Goal: Information Seeking & Learning: Learn about a topic

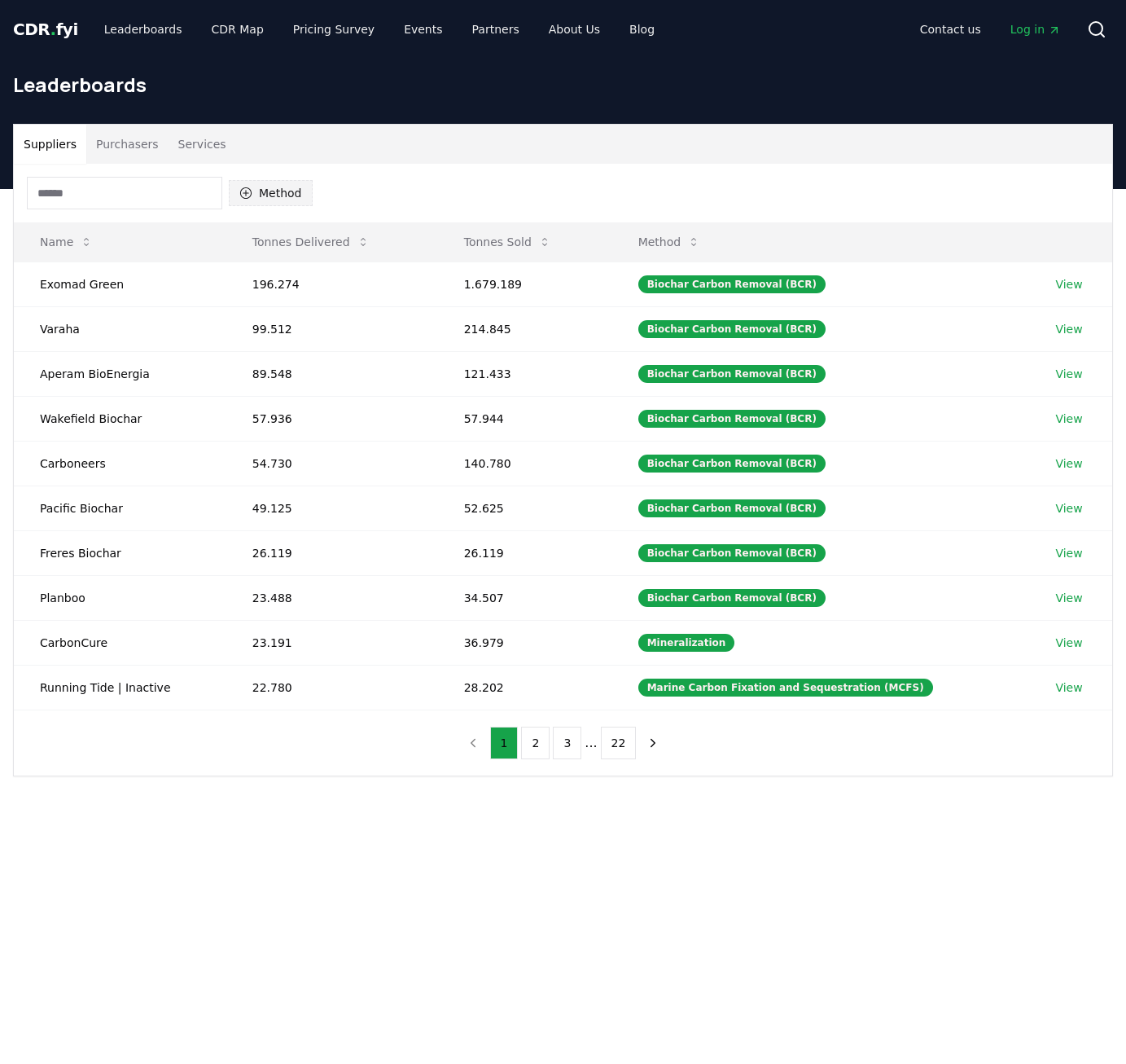
click at [261, 185] on button "Method" at bounding box center [270, 193] width 84 height 26
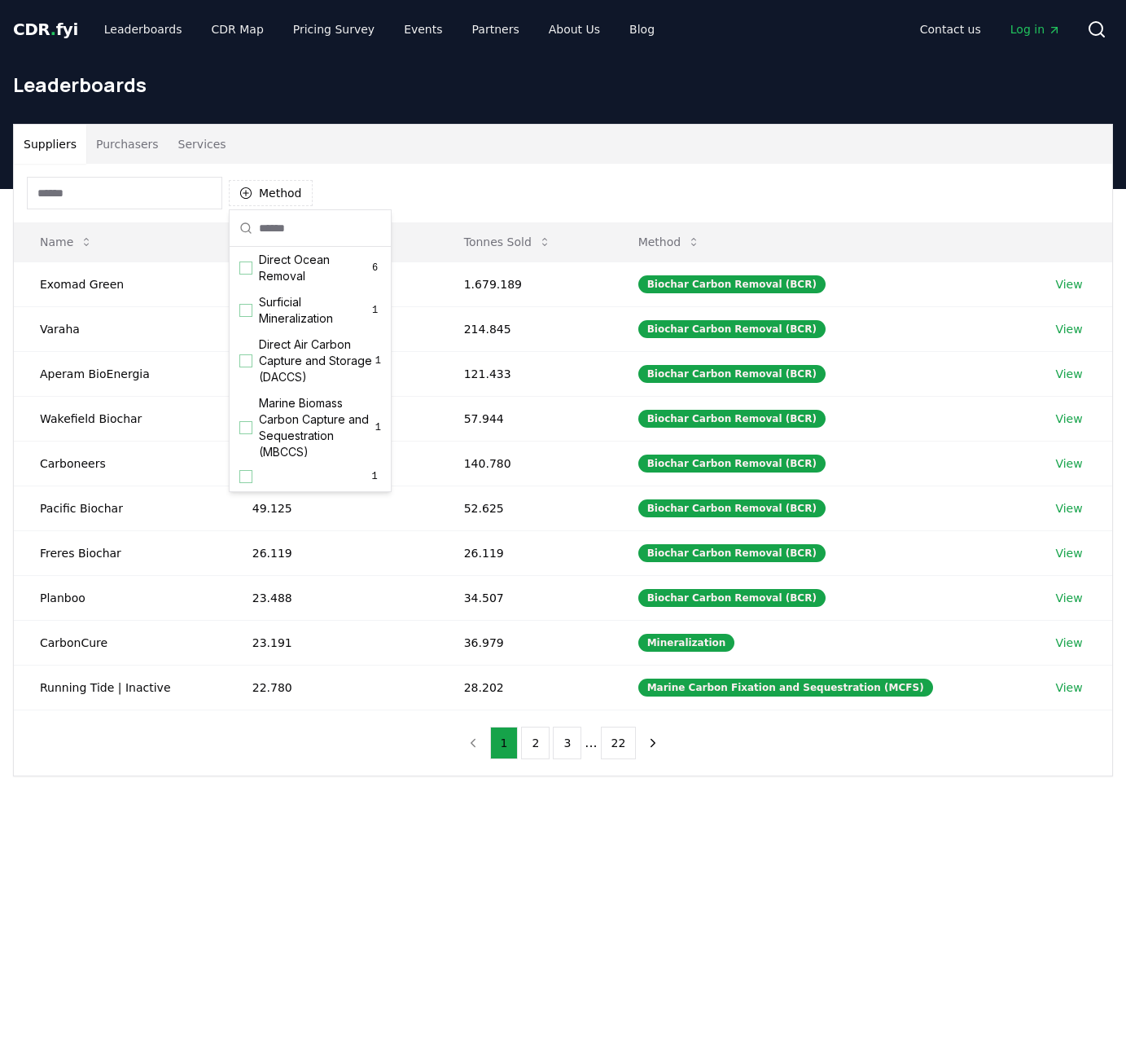
scroll to position [525, 0]
click at [425, 180] on div "Method" at bounding box center [563, 193] width 1099 height 58
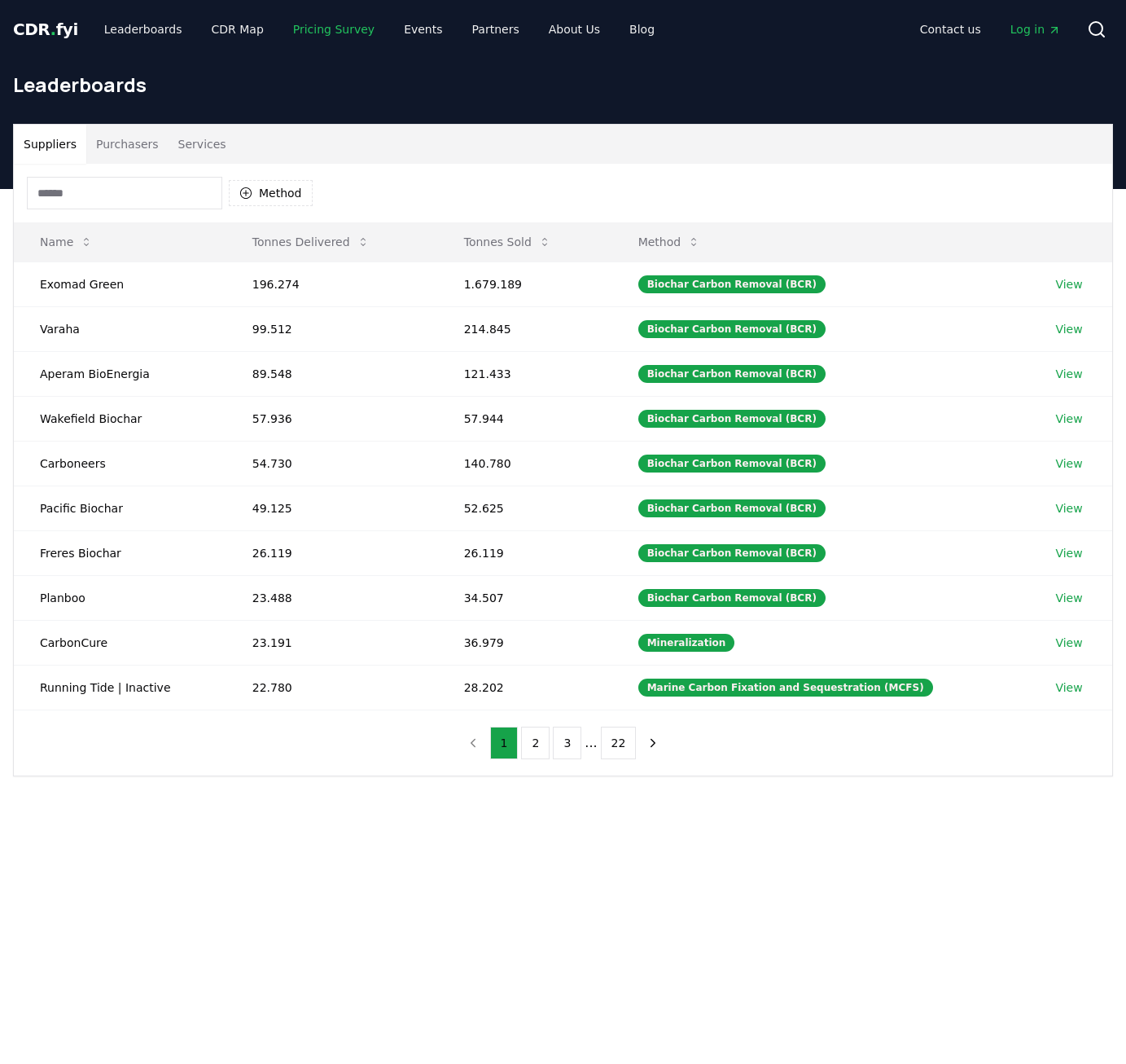
click at [325, 38] on link "Pricing Survey" at bounding box center [334, 29] width 107 height 29
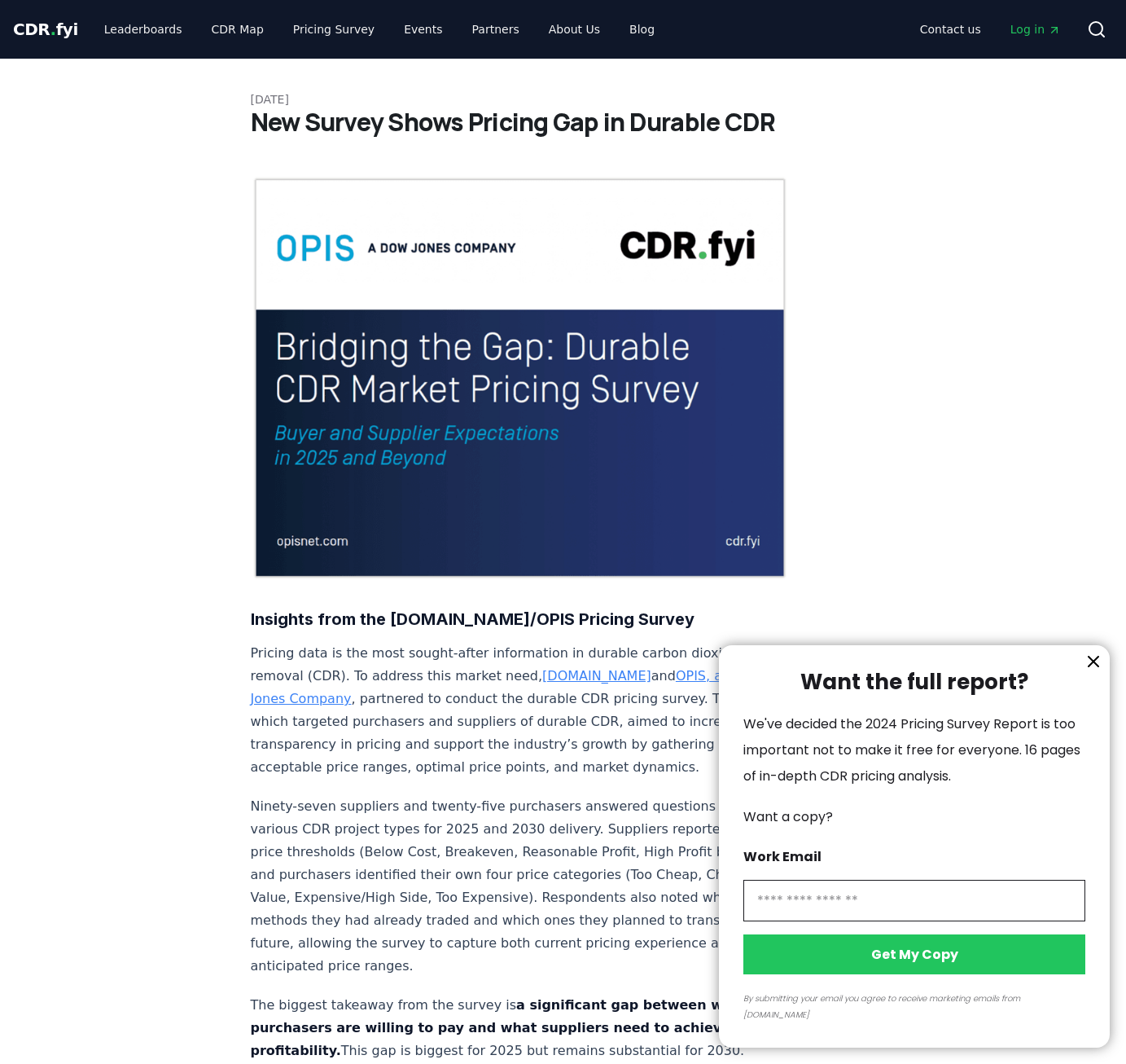
click at [124, 28] on div at bounding box center [563, 532] width 1126 height 1064
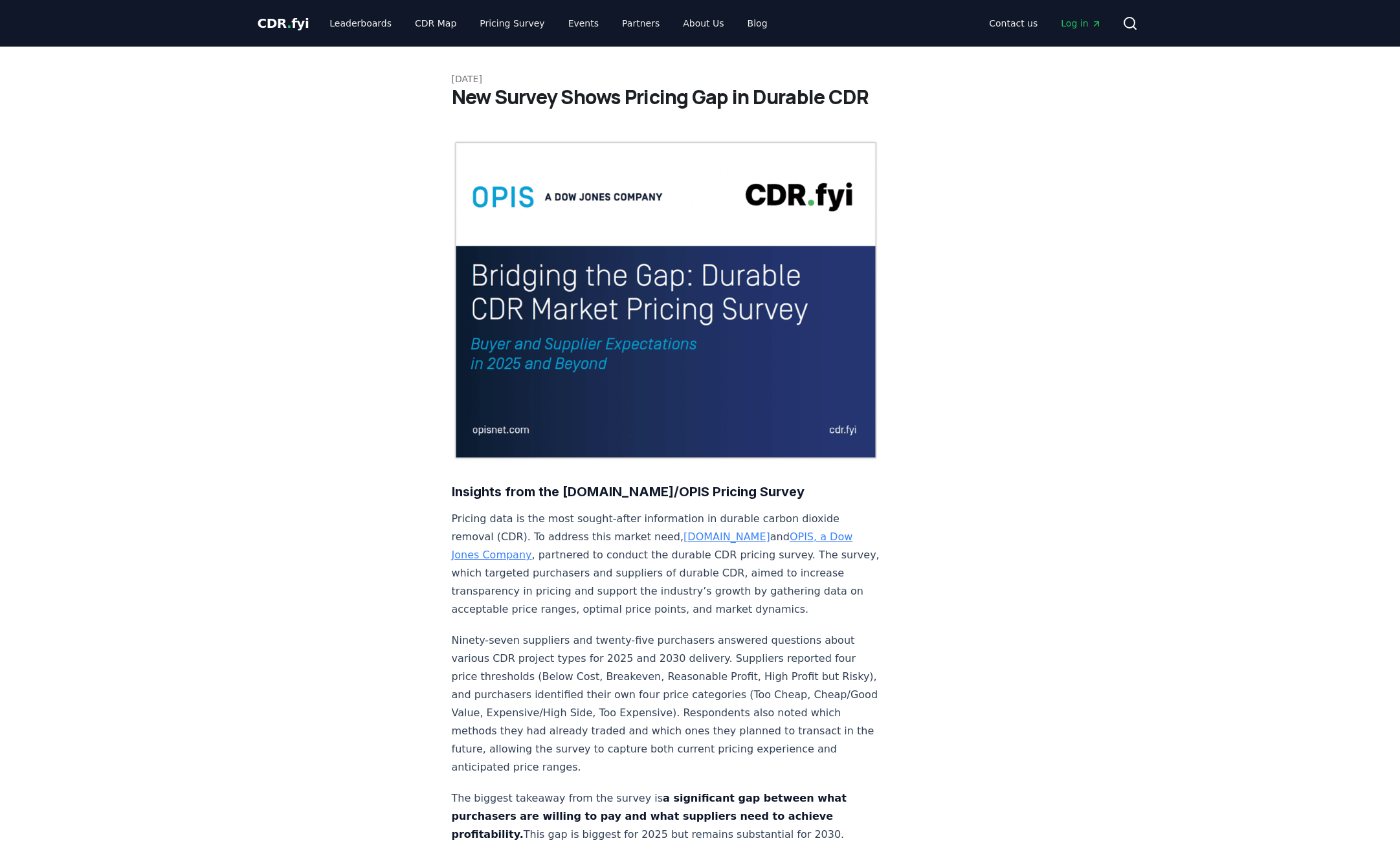
click at [278, 31] on span "CDR . fyi" at bounding box center [283, 23] width 52 height 16
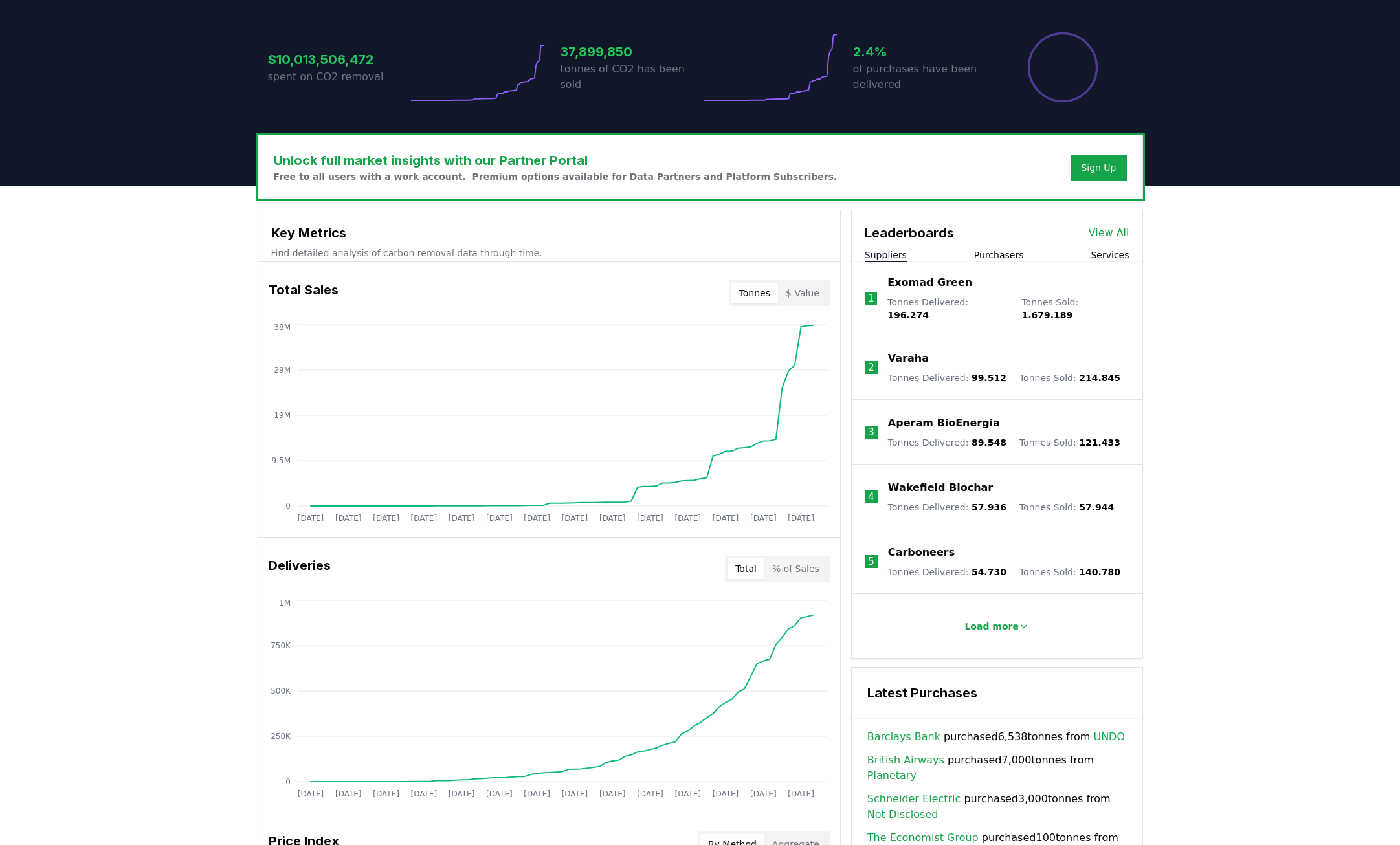
scroll to position [266, 0]
click at [794, 288] on button "$ Value" at bounding box center [803, 292] width 49 height 21
click at [768, 292] on button "Tonnes" at bounding box center [754, 292] width 46 height 21
click at [806, 292] on button "$ Value" at bounding box center [803, 292] width 49 height 21
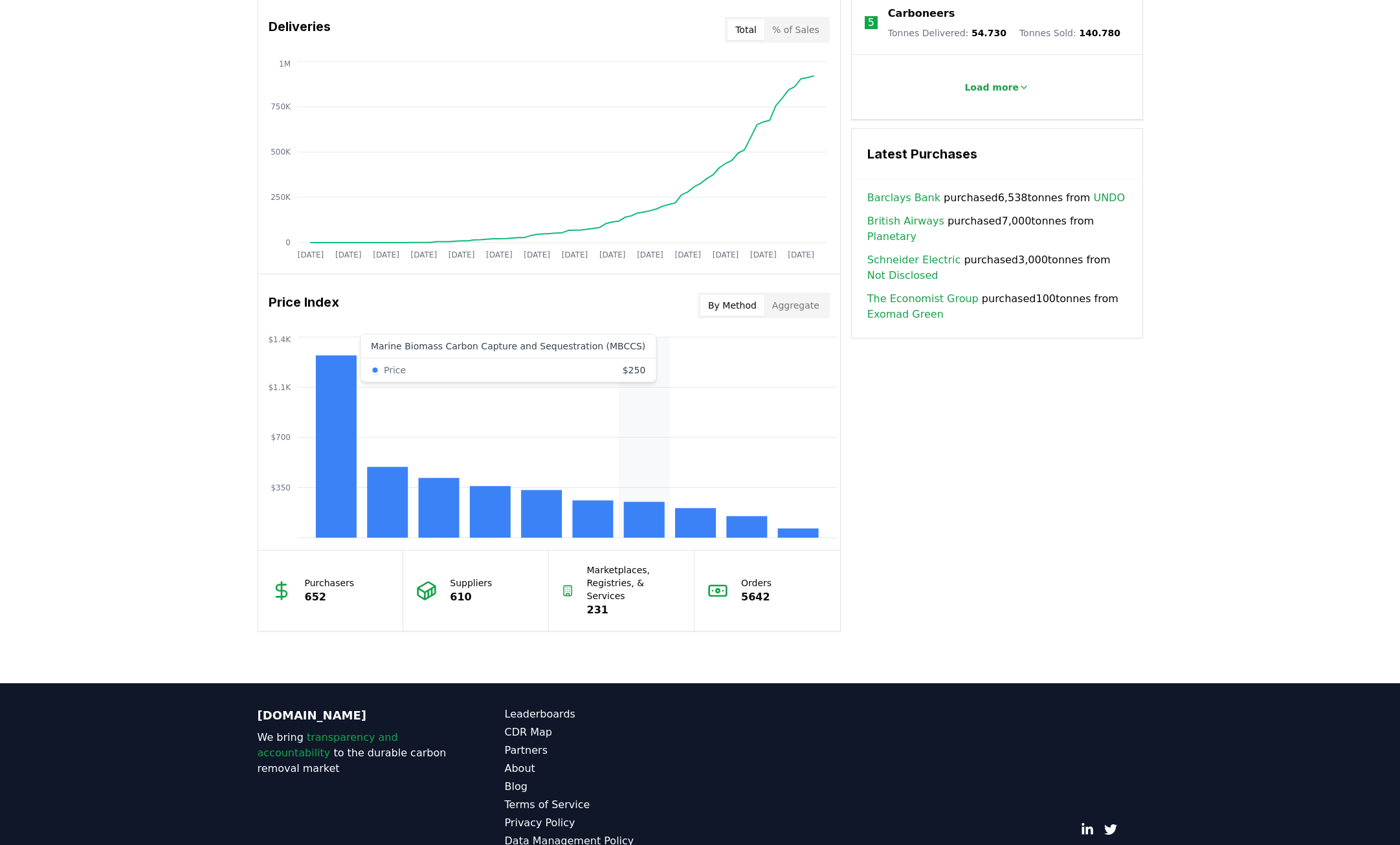
scroll to position [836, 0]
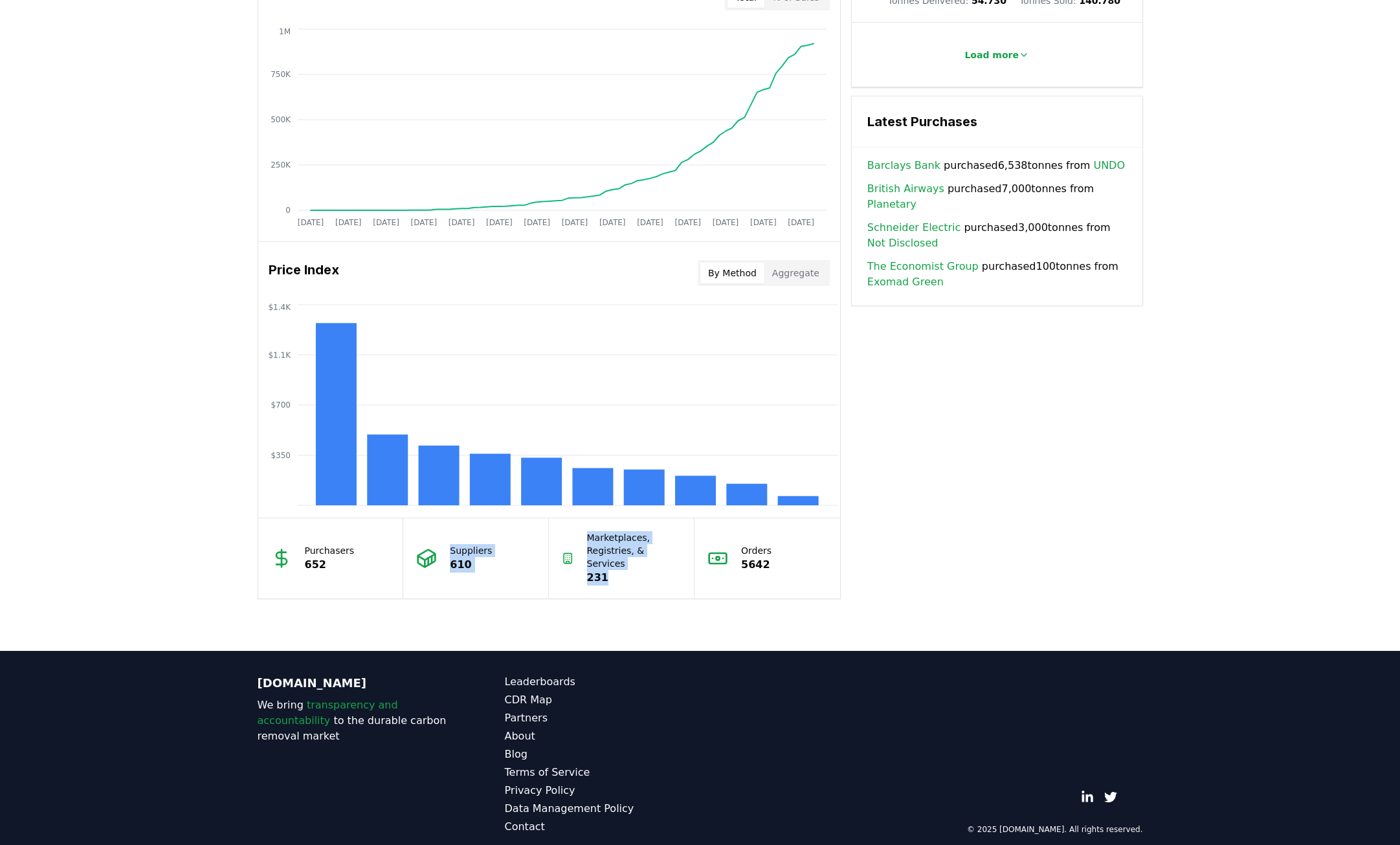
drag, startPoint x: 383, startPoint y: 624, endPoint x: 611, endPoint y: 576, distance: 233.0
click at [611, 576] on div "Unlock full market insights with our Partner Portal Free to all users with a wo…" at bounding box center [700, 133] width 1400 height 1036
click at [894, 370] on div "Key Metrics Find detailed analysis of carbon removal data through time. Total S…" at bounding box center [700, 119] width 885 height 961
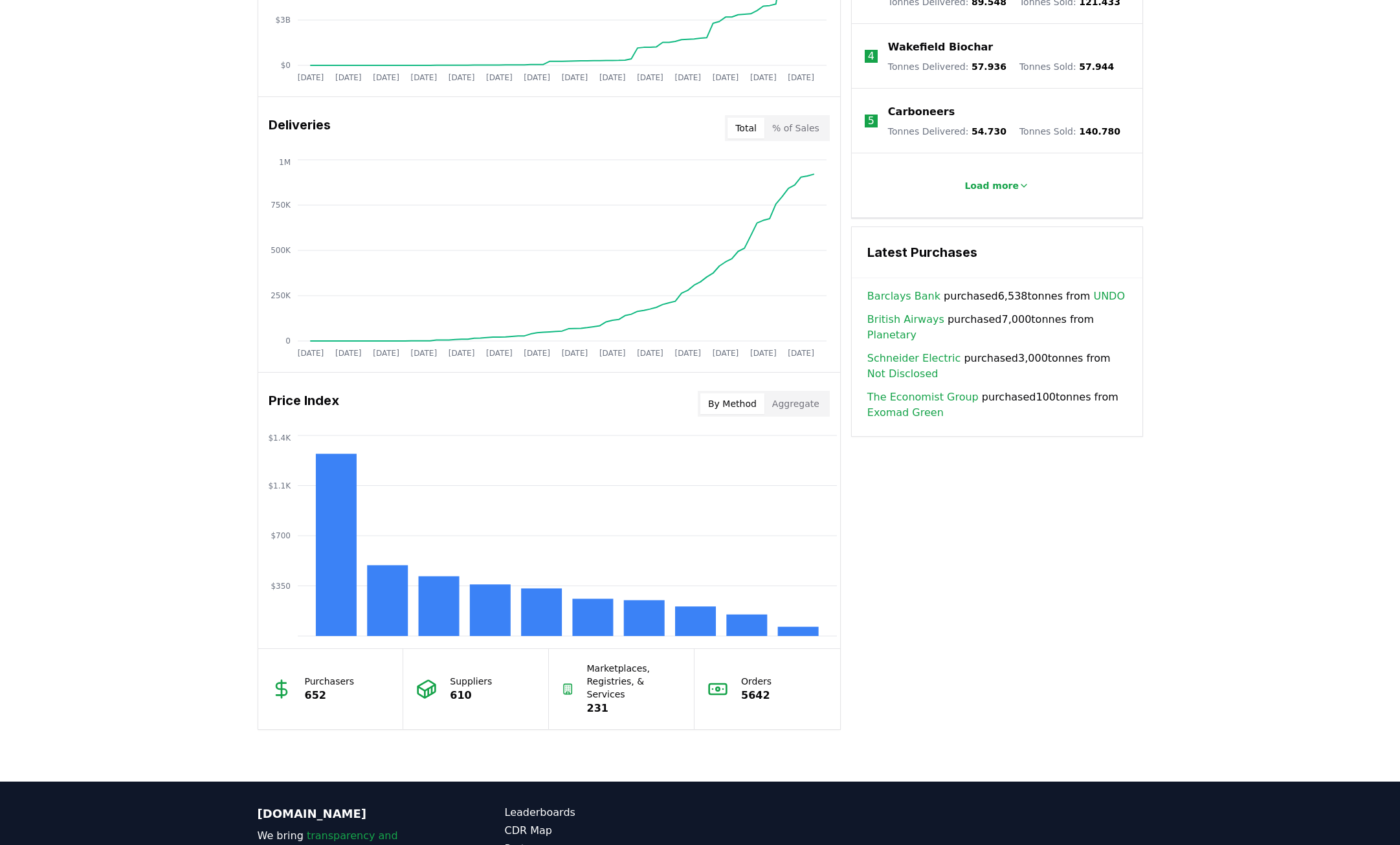
scroll to position [706, 0]
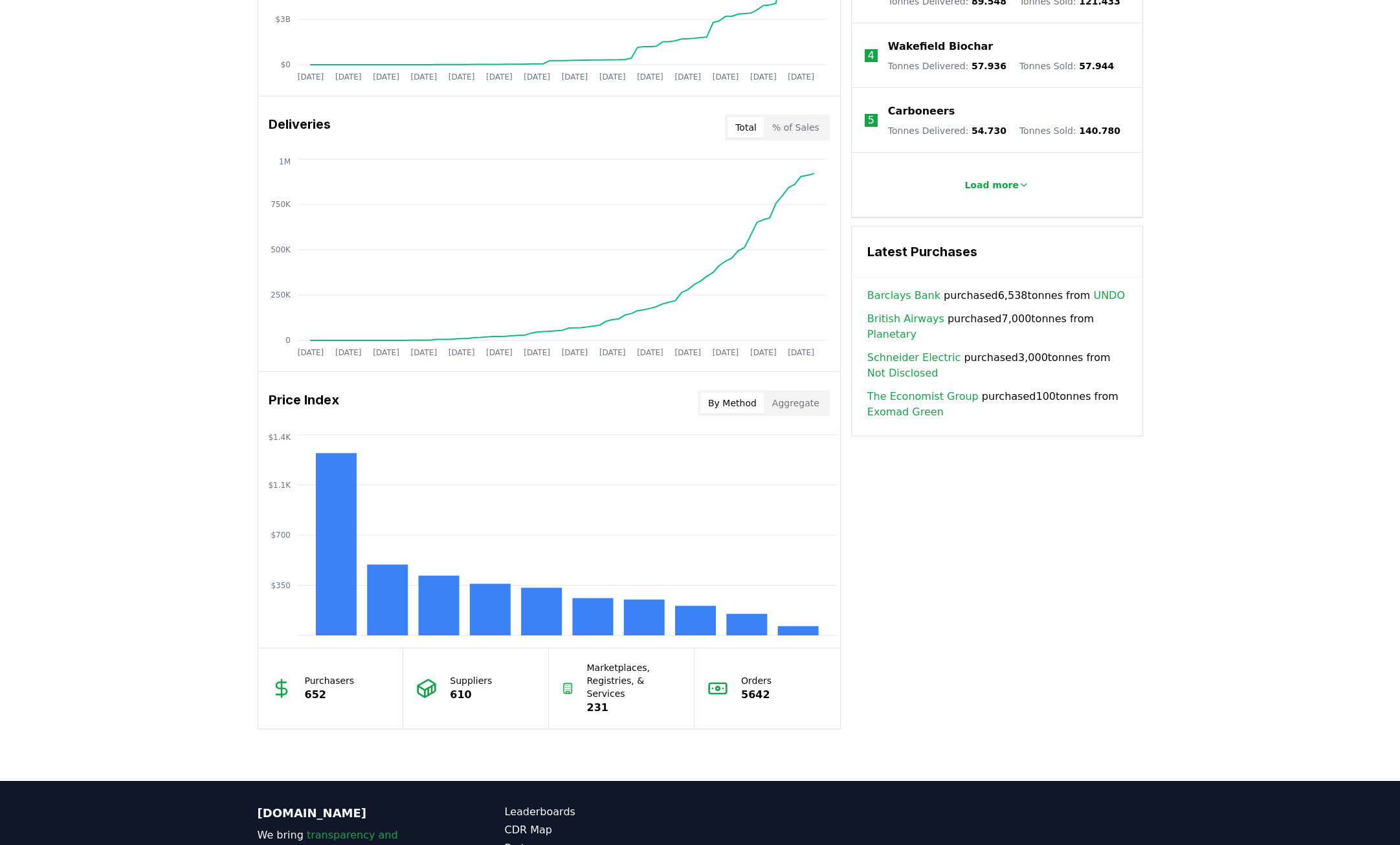
click at [894, 429] on div "Key Metrics Find detailed analysis of carbon removal data through time. Total S…" at bounding box center [700, 249] width 885 height 961
drag, startPoint x: 552, startPoint y: 102, endPoint x: 534, endPoint y: 109, distance: 19.3
click at [537, 109] on div "Deliveries Total % of Sales" at bounding box center [549, 127] width 582 height 46
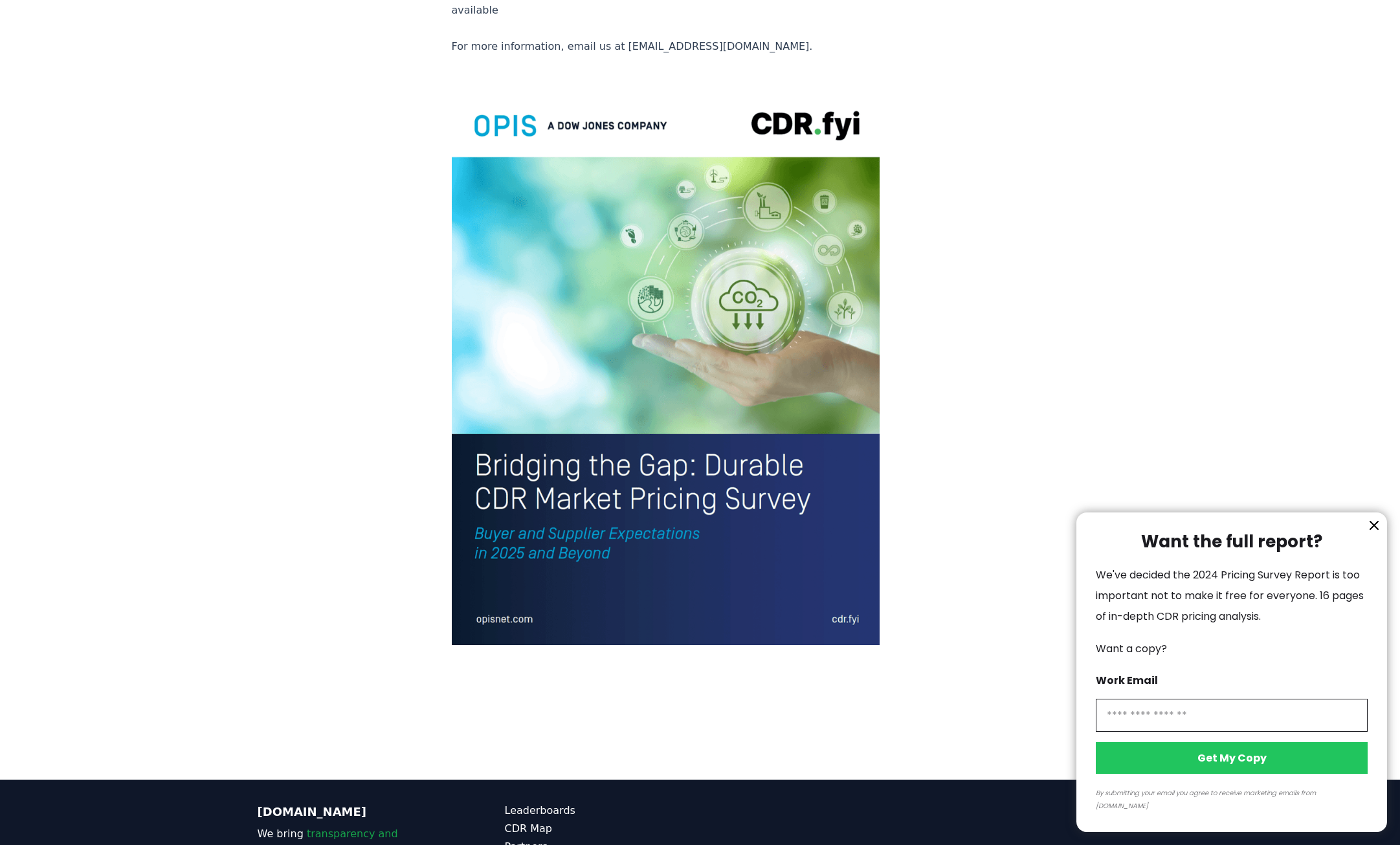
scroll to position [2635, 0]
click at [634, 277] on div at bounding box center [700, 422] width 1400 height 845
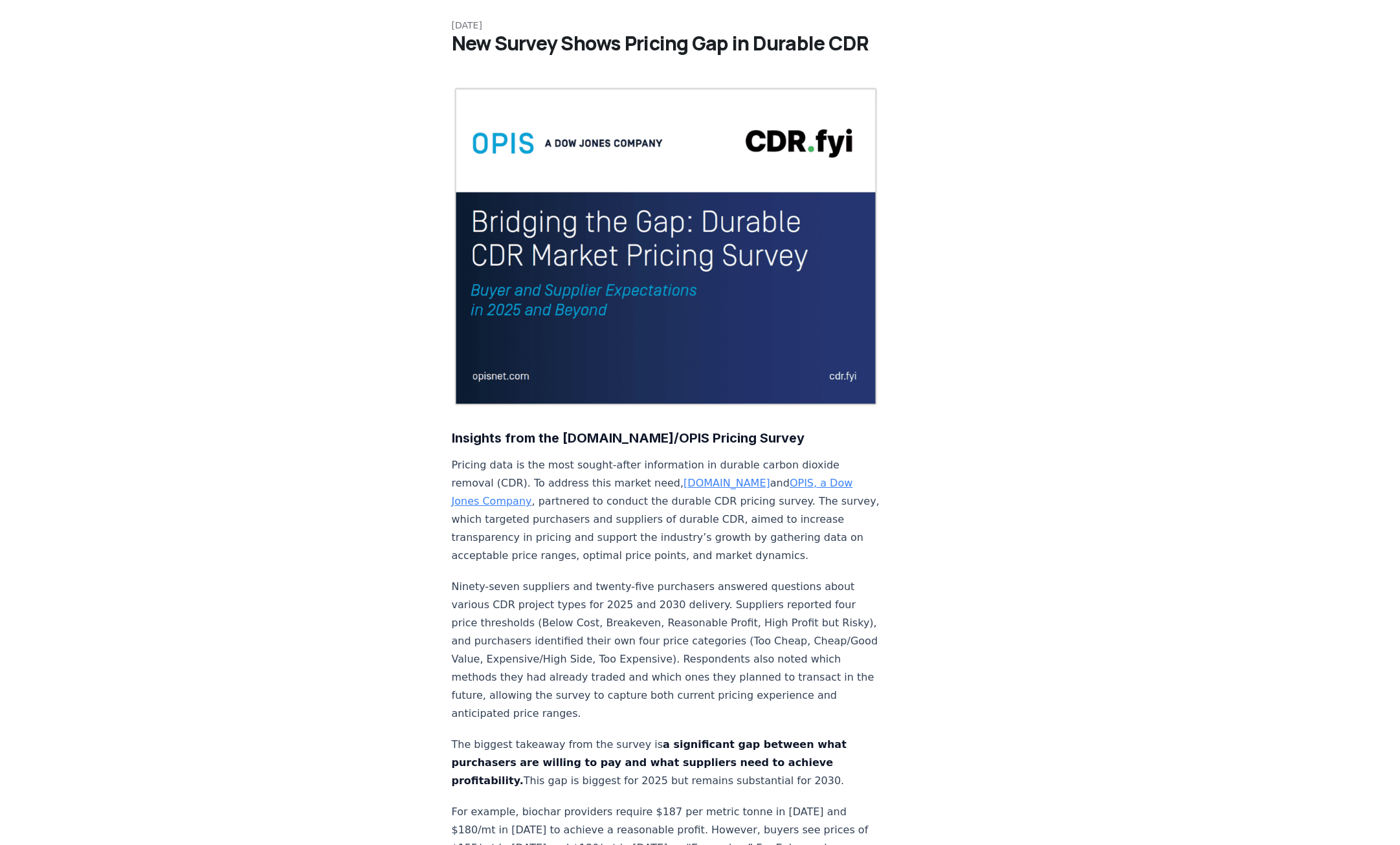
scroll to position [0, 0]
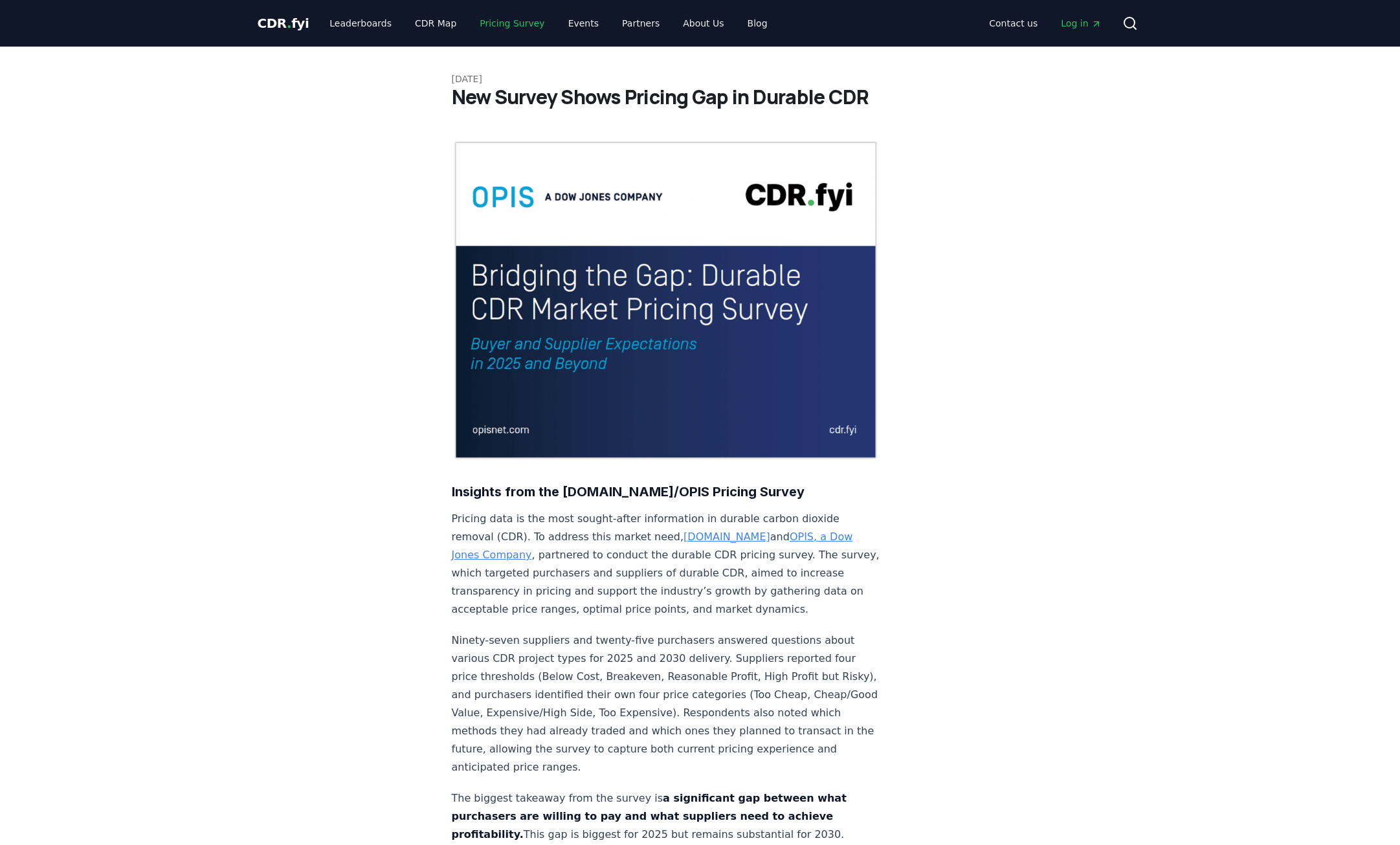
click at [509, 31] on link "Pricing Survey" at bounding box center [512, 23] width 85 height 23
click at [511, 30] on link "Pricing Survey" at bounding box center [512, 23] width 85 height 23
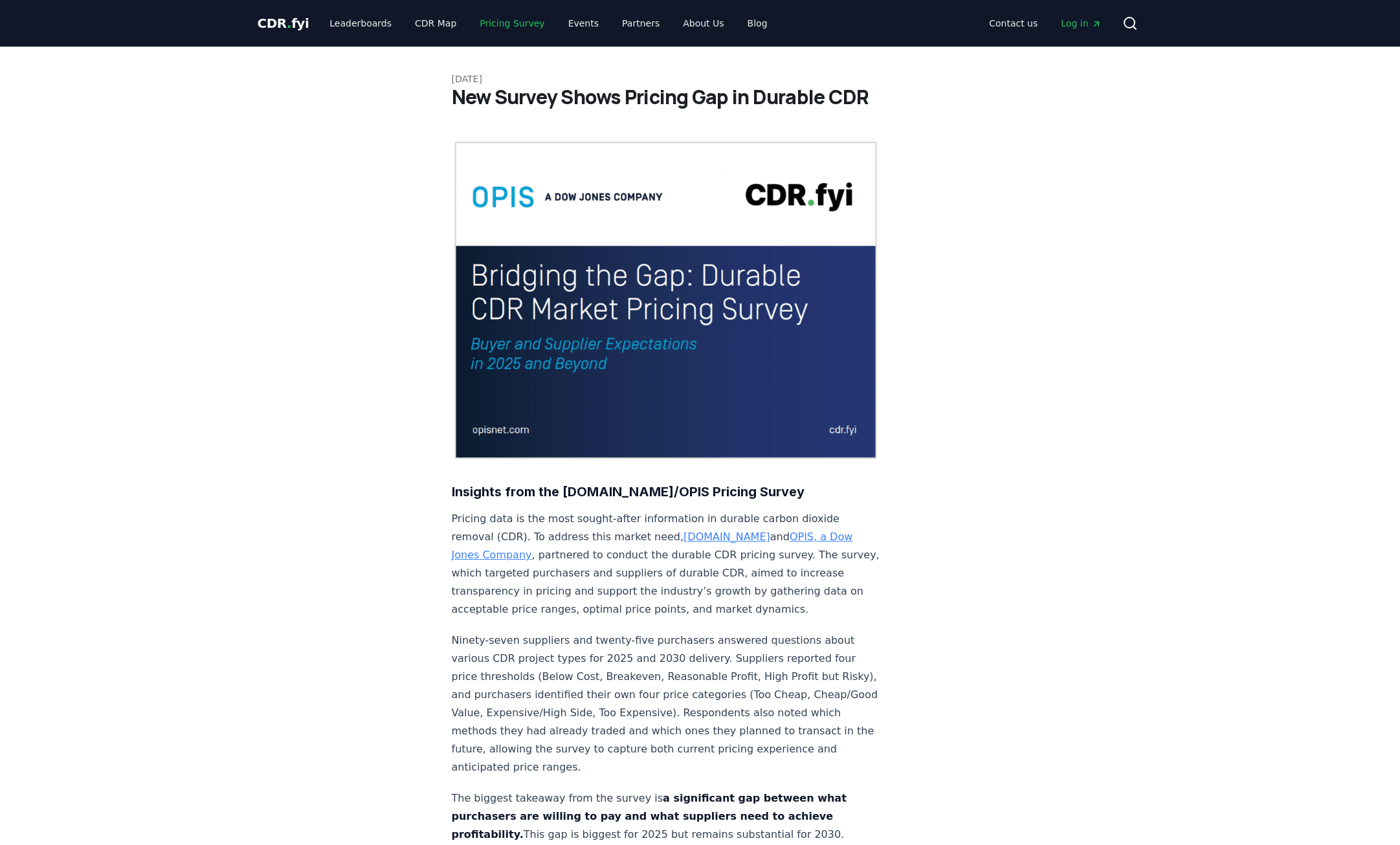
click at [511, 30] on link "Pricing Survey" at bounding box center [512, 23] width 85 height 23
click at [614, 258] on img at bounding box center [665, 300] width 428 height 321
click at [501, 346] on img at bounding box center [665, 300] width 428 height 321
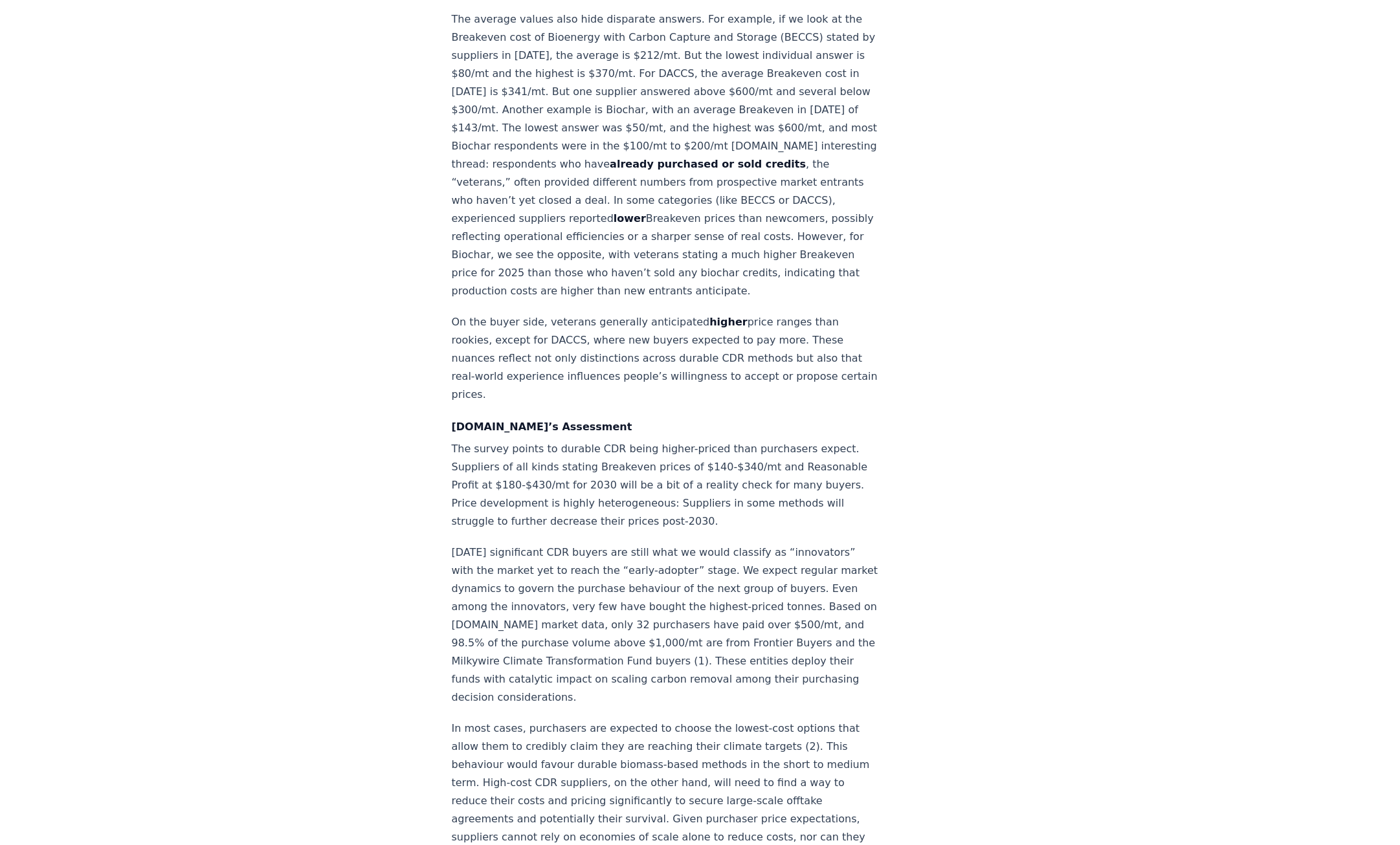
scroll to position [1553, 0]
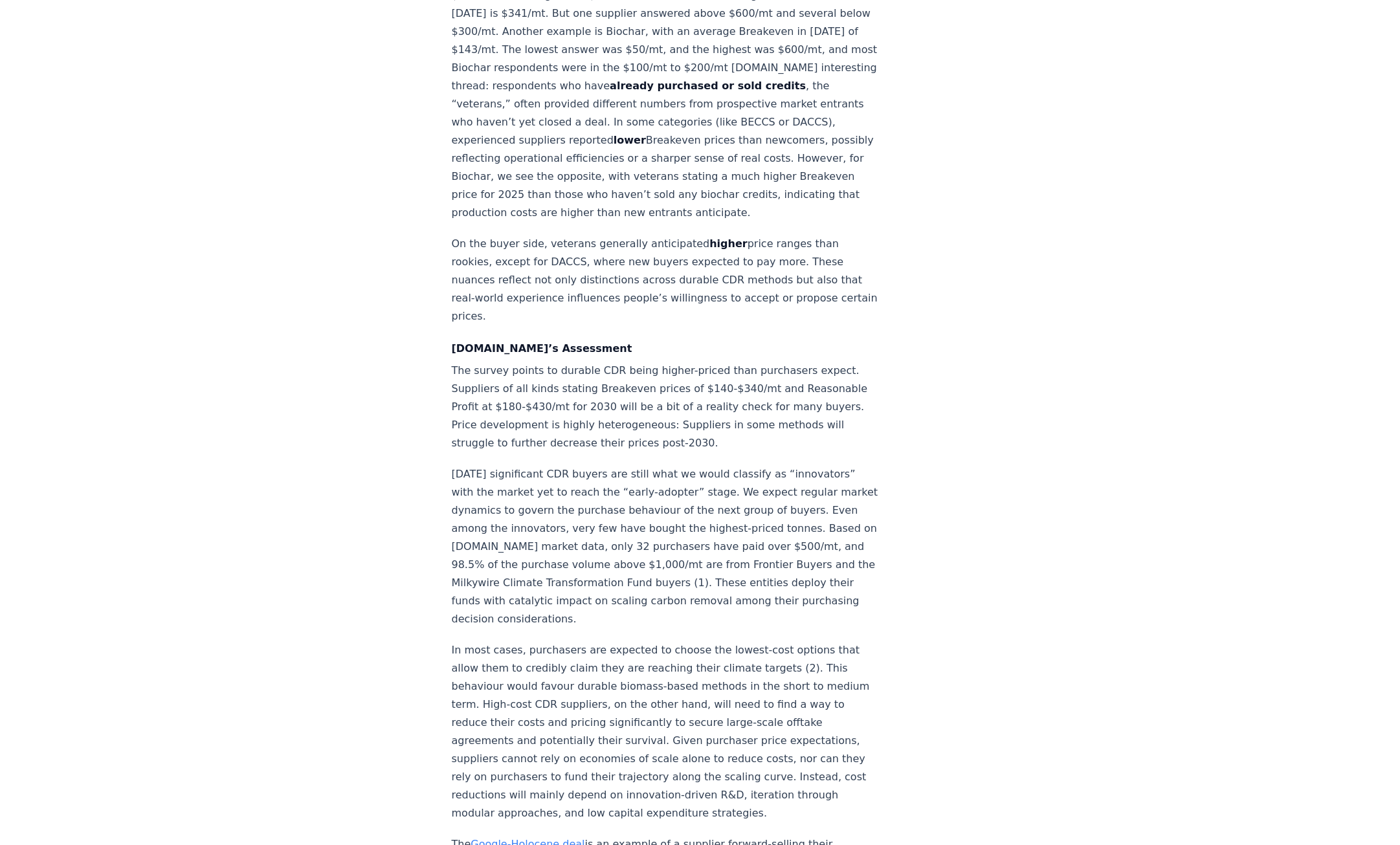
click at [457, 362] on p "The survey points to durable CDR being higher-priced than purchasers expect. Su…" at bounding box center [665, 406] width 428 height 90
click at [511, 372] on p "The survey points to durable CDR being higher-priced than purchasers expect. Su…" at bounding box center [665, 406] width 428 height 90
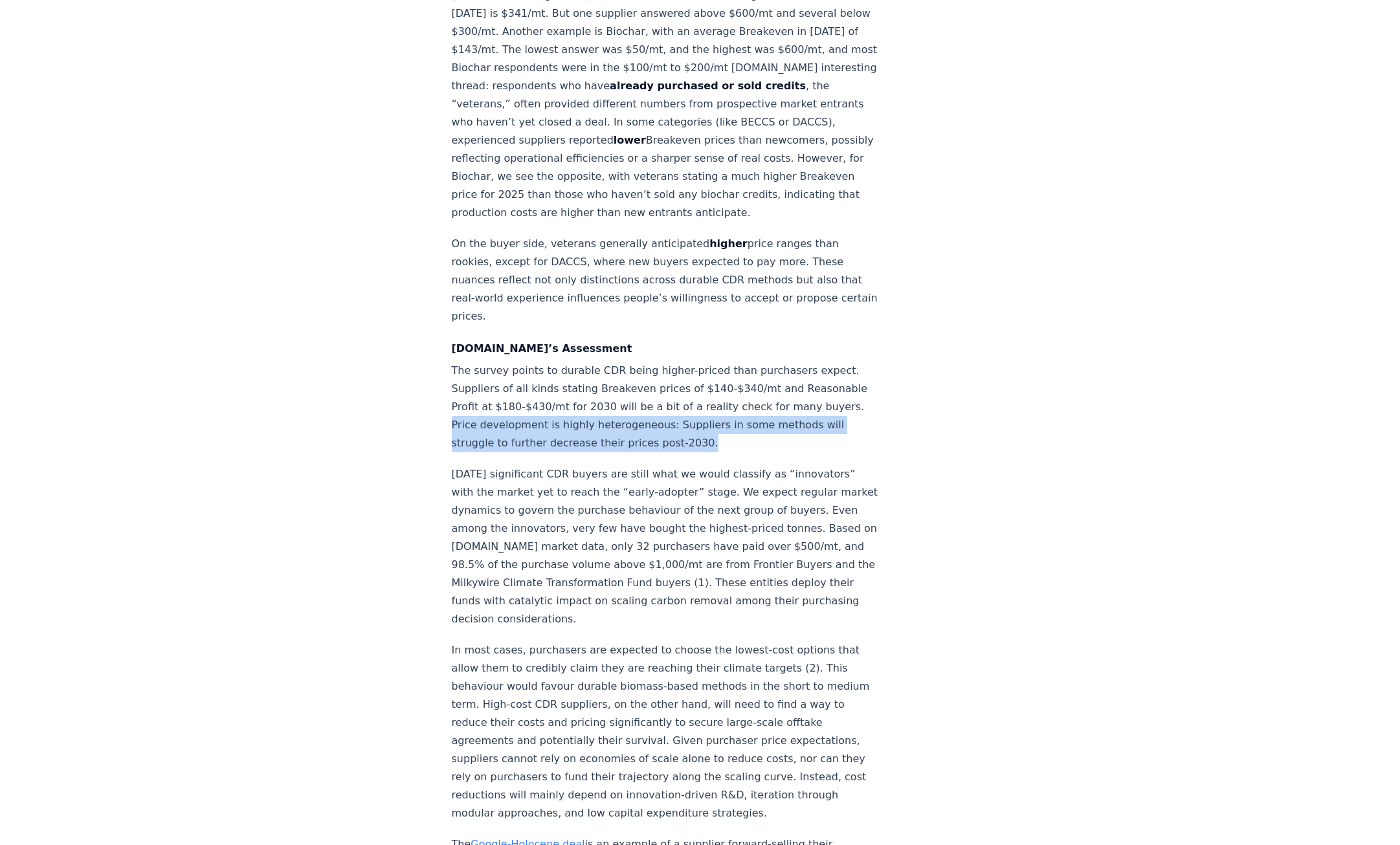
drag, startPoint x: 517, startPoint y: 365, endPoint x: 754, endPoint y: 381, distance: 237.5
click at [754, 381] on p "The survey points to durable CDR being higher-priced than purchasers expect. Su…" at bounding box center [665, 406] width 428 height 90
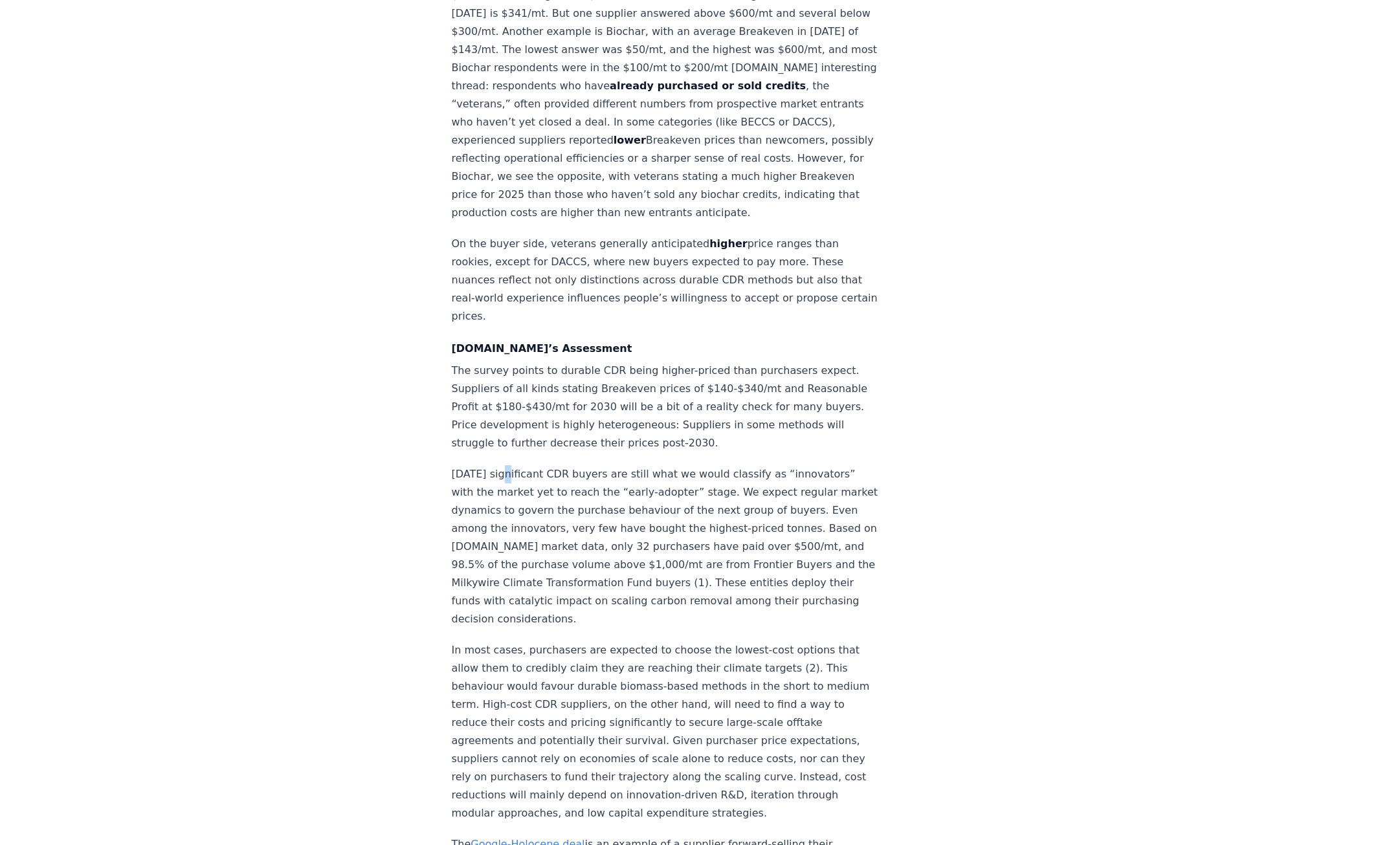
click at [502, 396] on div "Insights from the CDR.fyi/OPIS Pricing Survey Pricing data is the most sought-a…" at bounding box center [665, 157] width 428 height 3139
drag, startPoint x: 502, startPoint y: 396, endPoint x: 445, endPoint y: 412, distance: 59.2
click at [445, 412] on div "January 21, 2025 New Survey Shows Pricing Gap in Durable CDR Insights from the …" at bounding box center [700, 126] width 906 height 3263
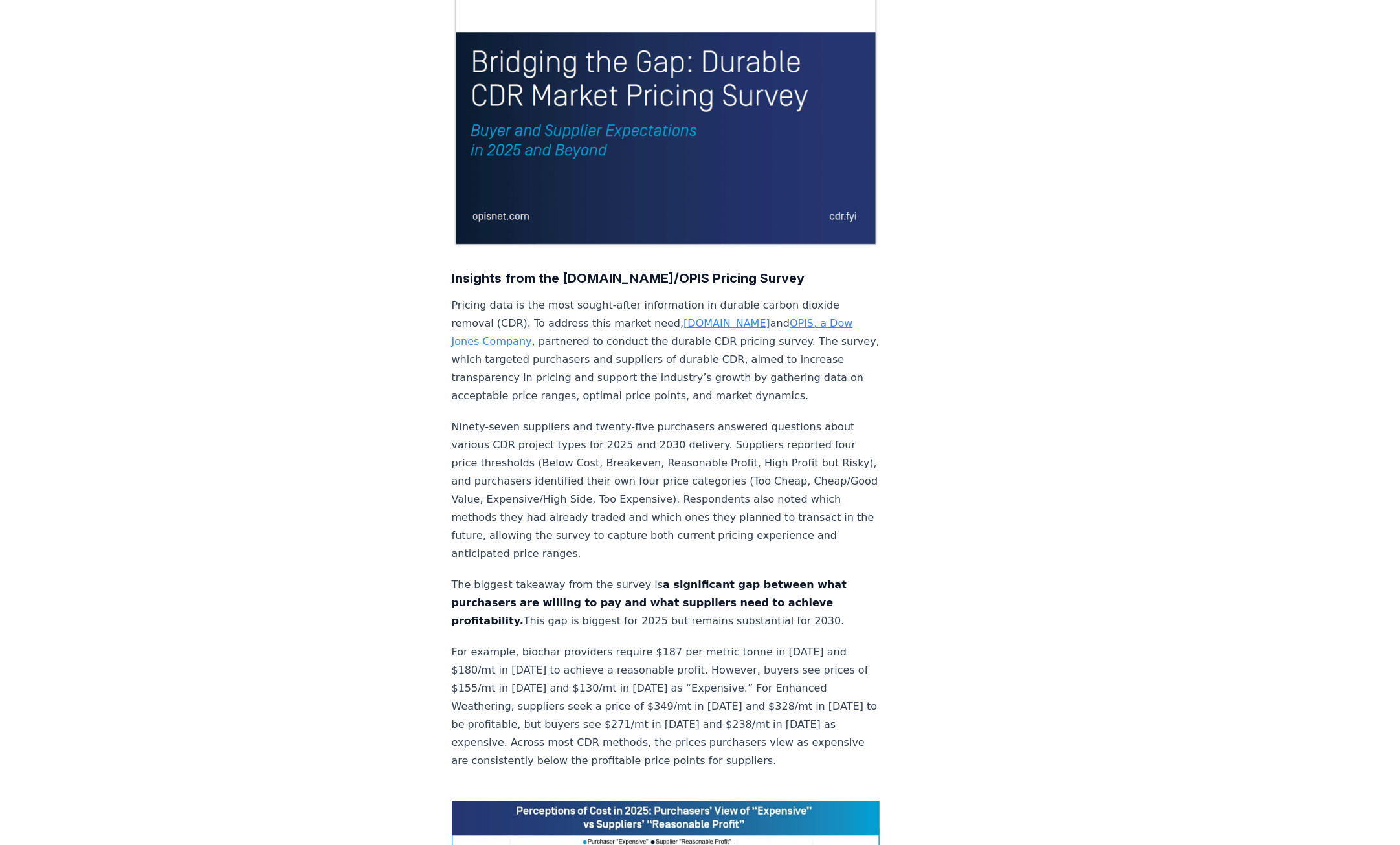
scroll to position [929, 0]
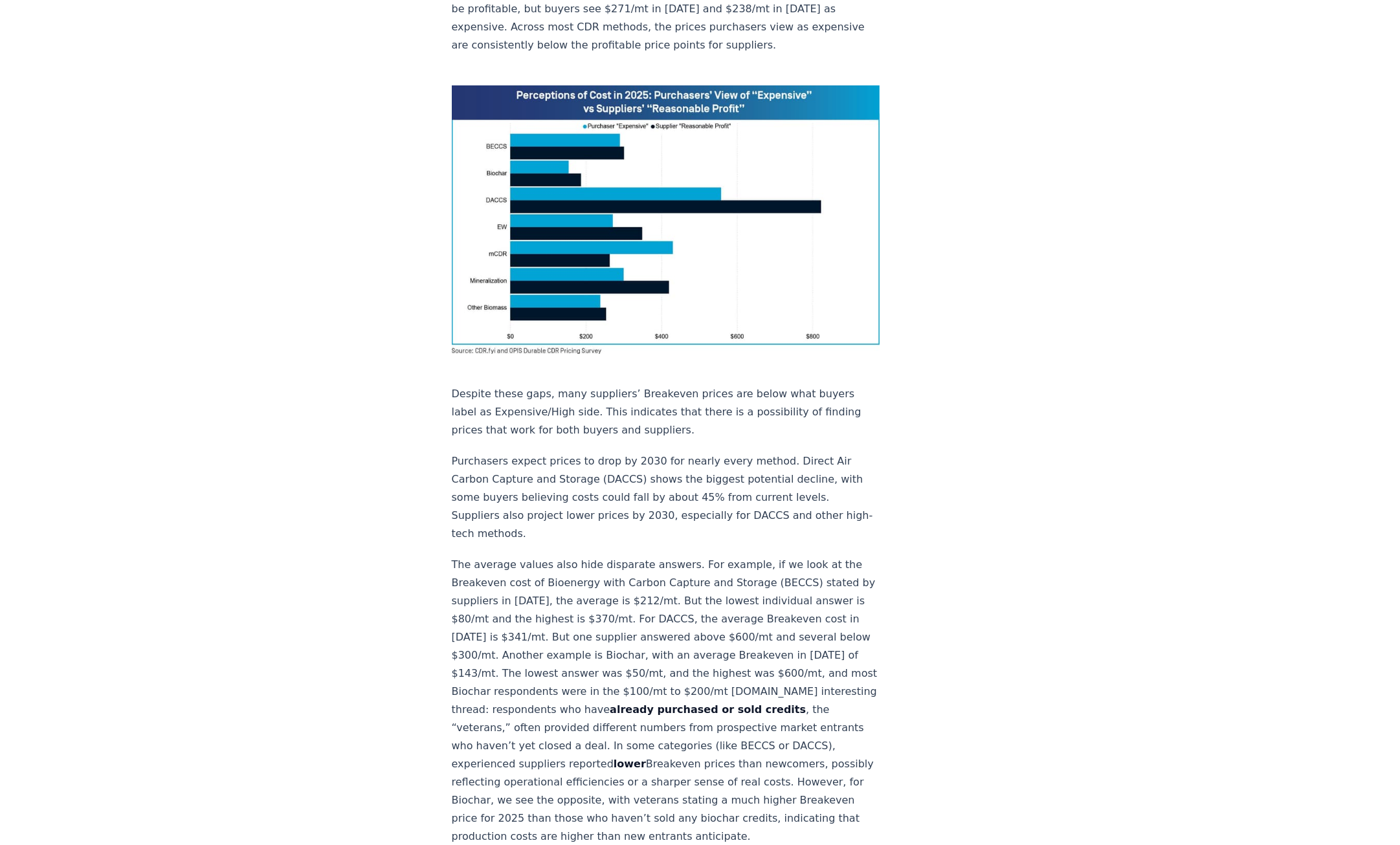
click at [478, 452] on p "Purchasers expect prices to drop by 2030 for nearly every method. Direct Air Ca…" at bounding box center [665, 497] width 428 height 90
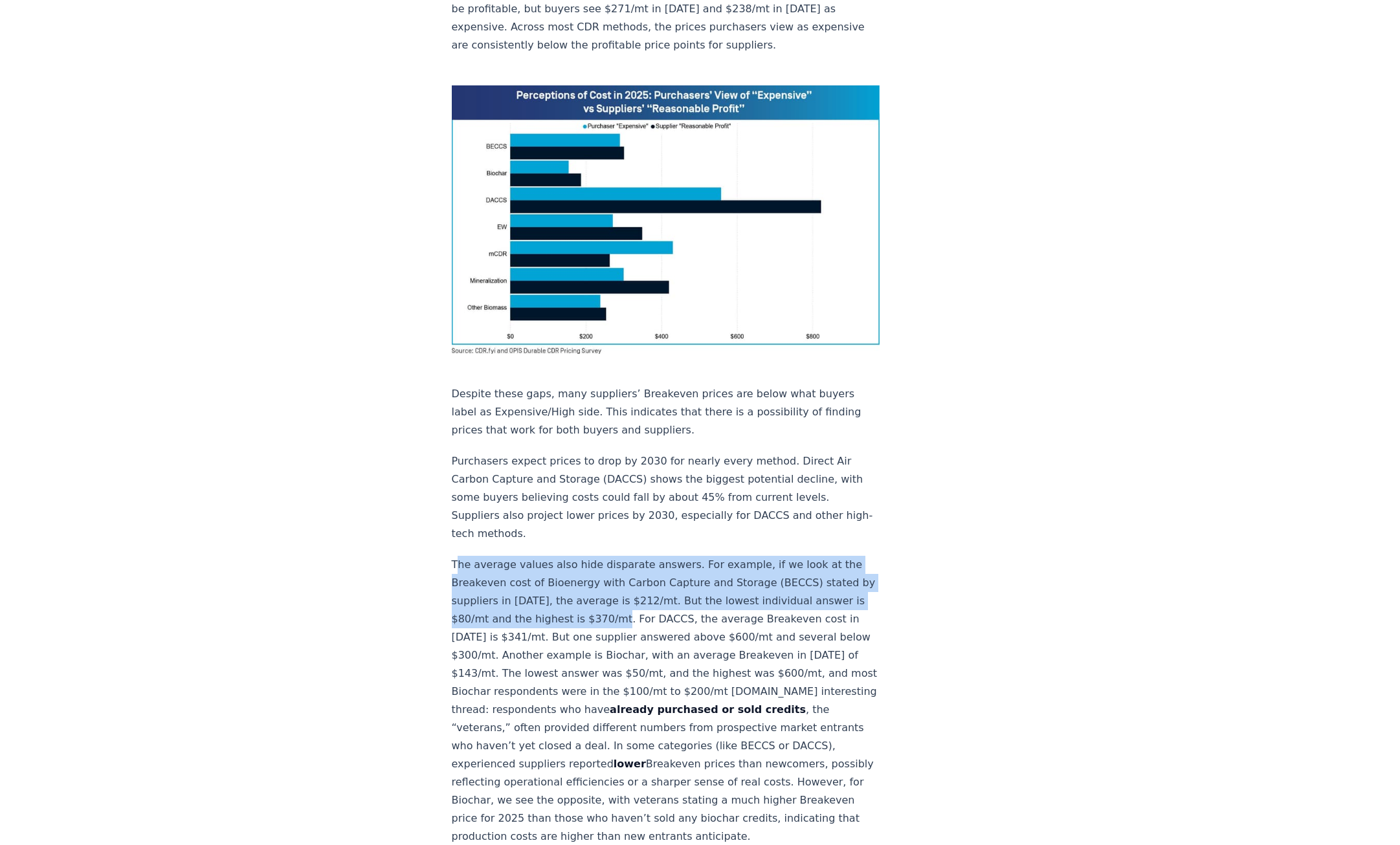
drag, startPoint x: 454, startPoint y: 488, endPoint x: 627, endPoint y: 542, distance: 181.2
click at [627, 556] on p "The average values also hide disparate answers. For example, if we look at the …" at bounding box center [665, 701] width 428 height 290
copy p "he average values also hide disparate answers. For example, if we look at the B…"
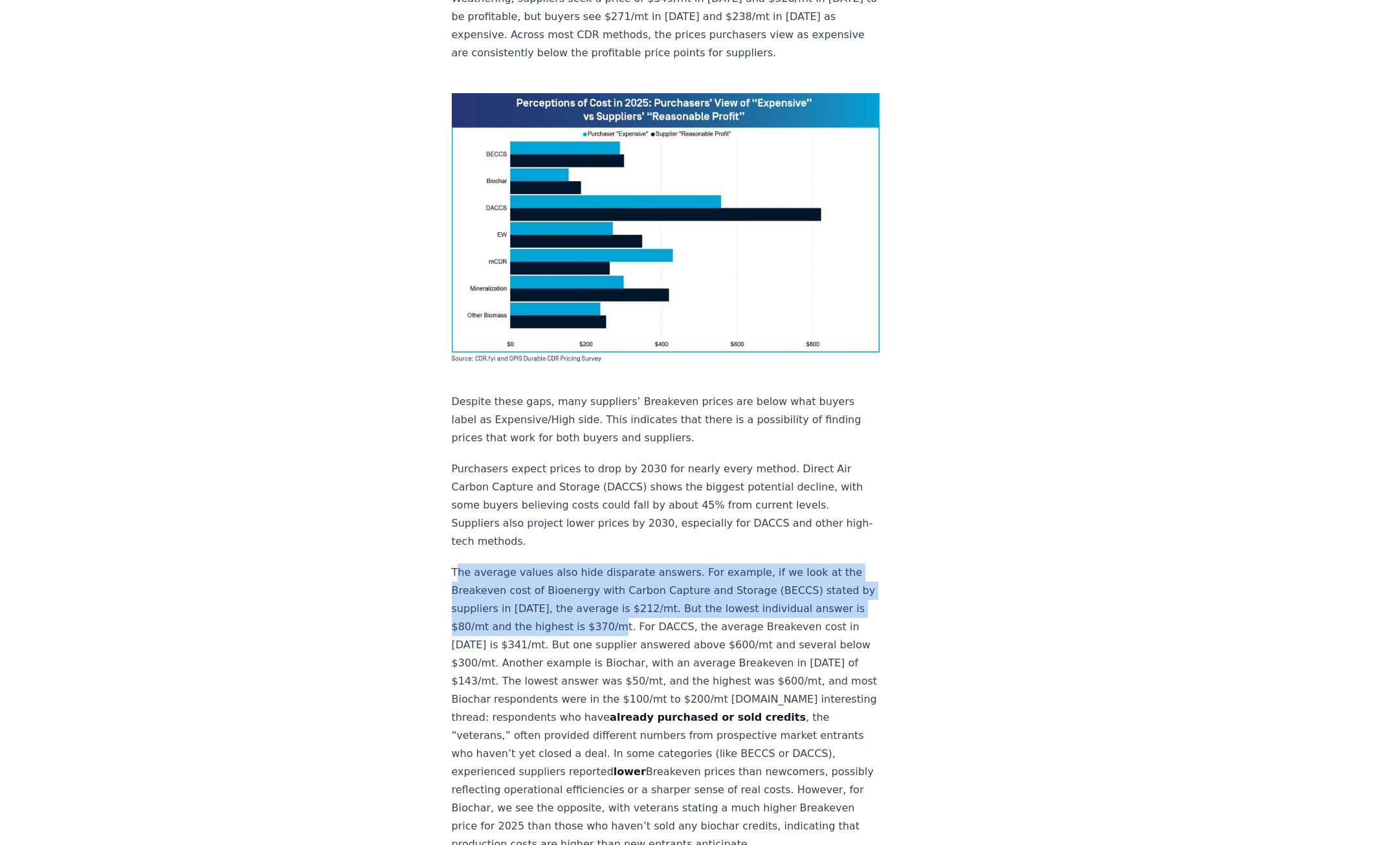
scroll to position [922, 0]
copy p "he average values also hide disparate answers. For example, if we look at the B…"
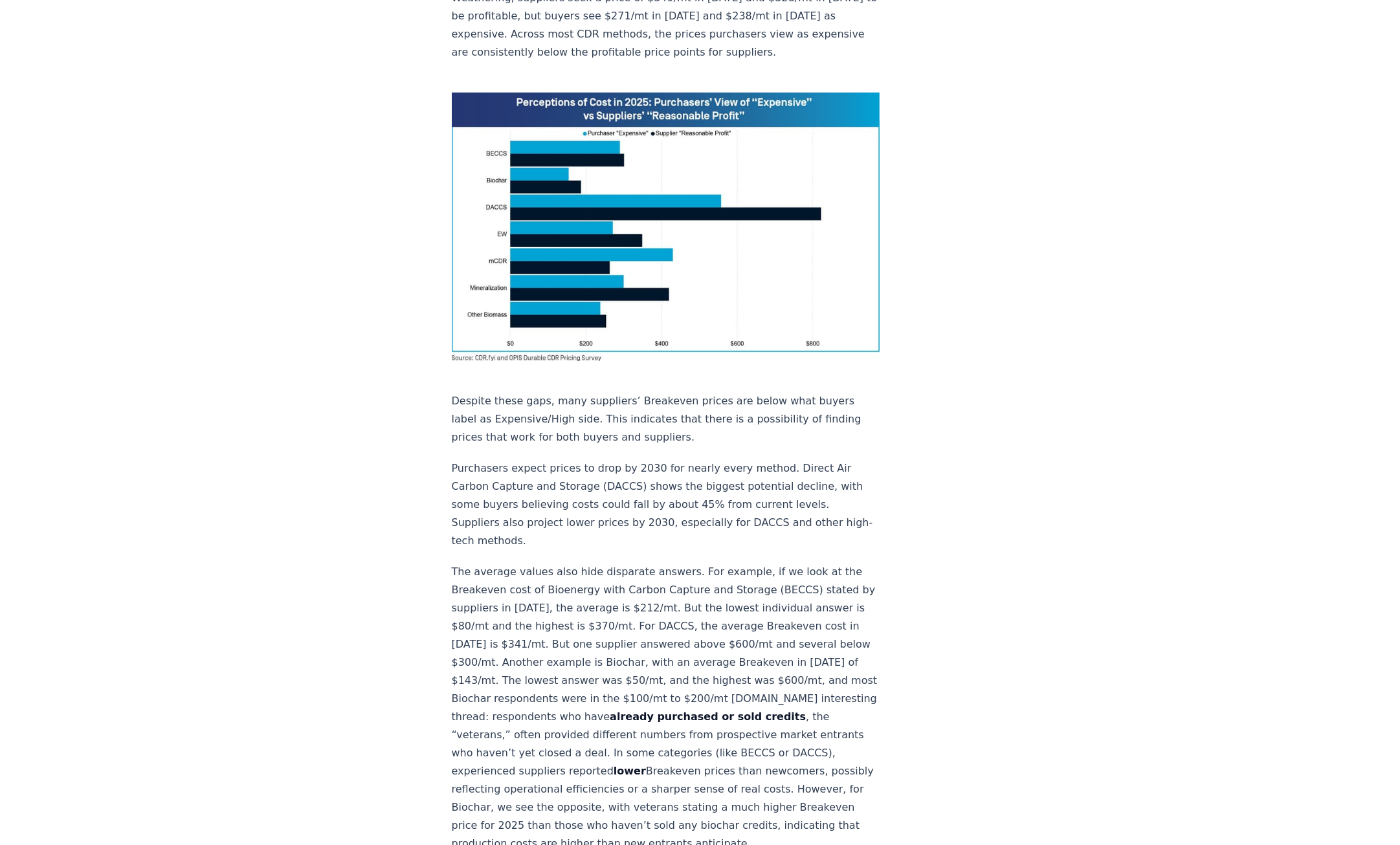
click at [363, 354] on div "January 21, 2025 New Survey Shows Pricing Gap in Durable CDR Insights from the …" at bounding box center [700, 757] width 906 height 3263
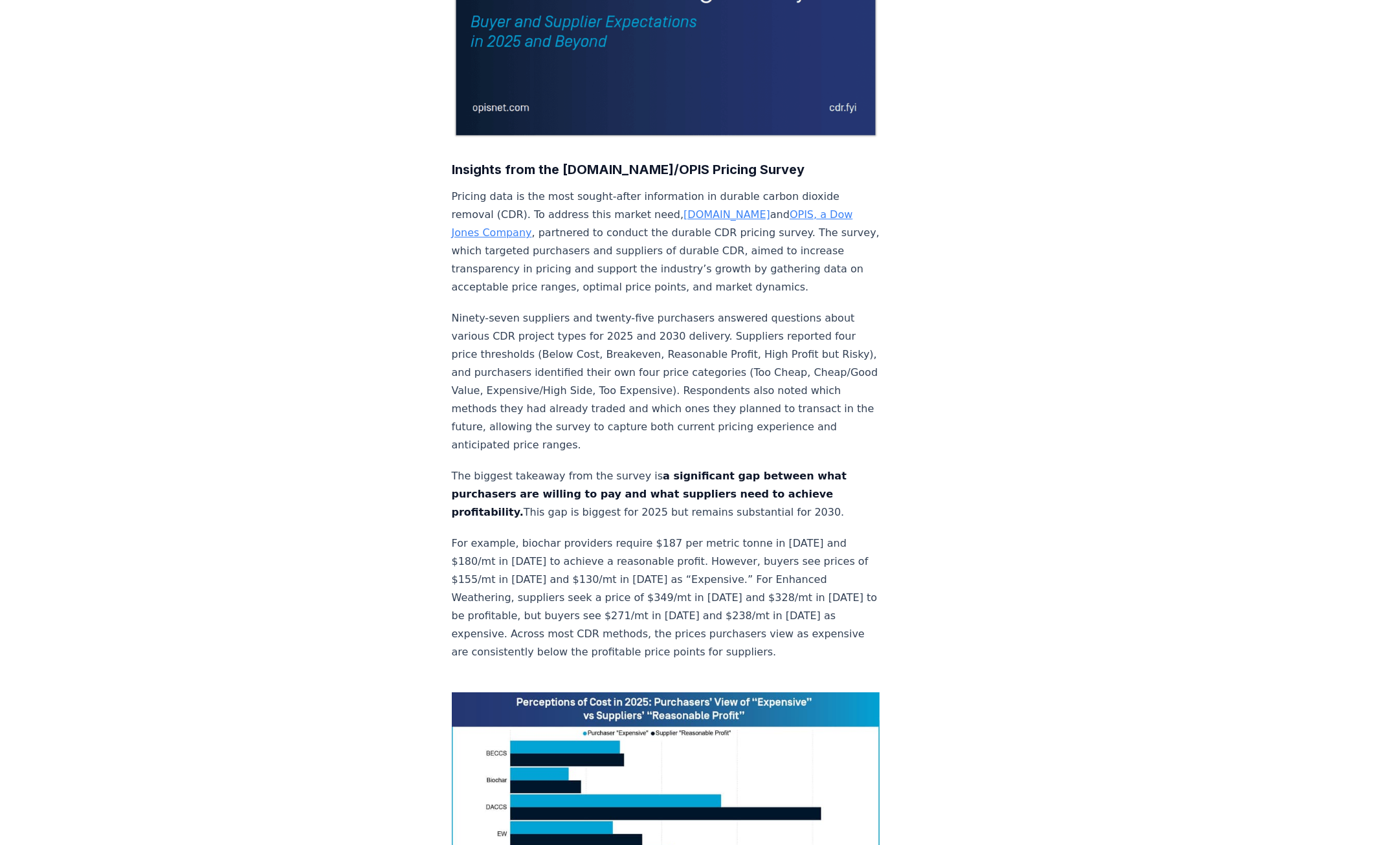
scroll to position [320, 0]
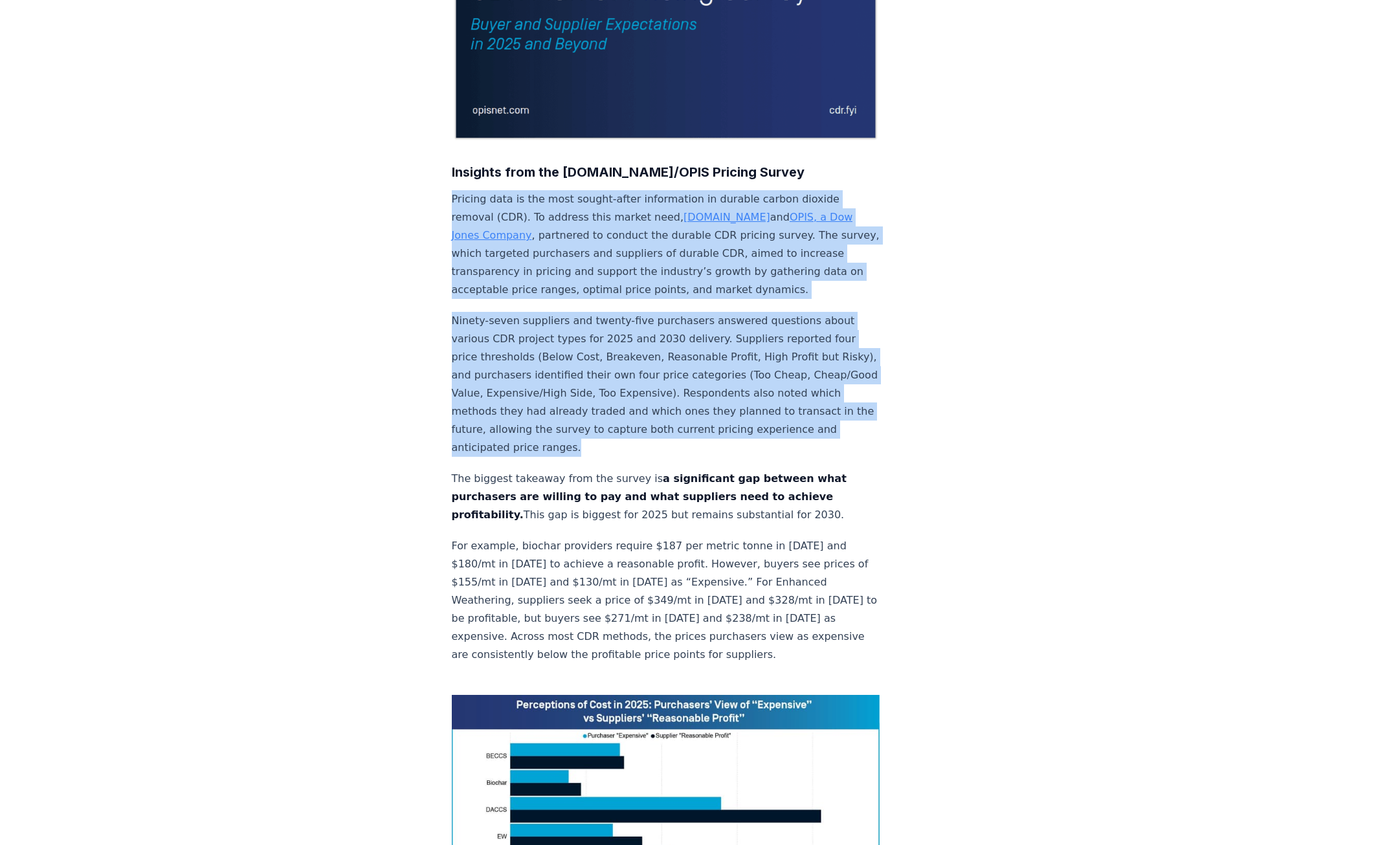
drag, startPoint x: 429, startPoint y: 160, endPoint x: 676, endPoint y: 406, distance: 348.6
copy div "Pricing data is the most sought-after information in durable carbon dioxide rem…"
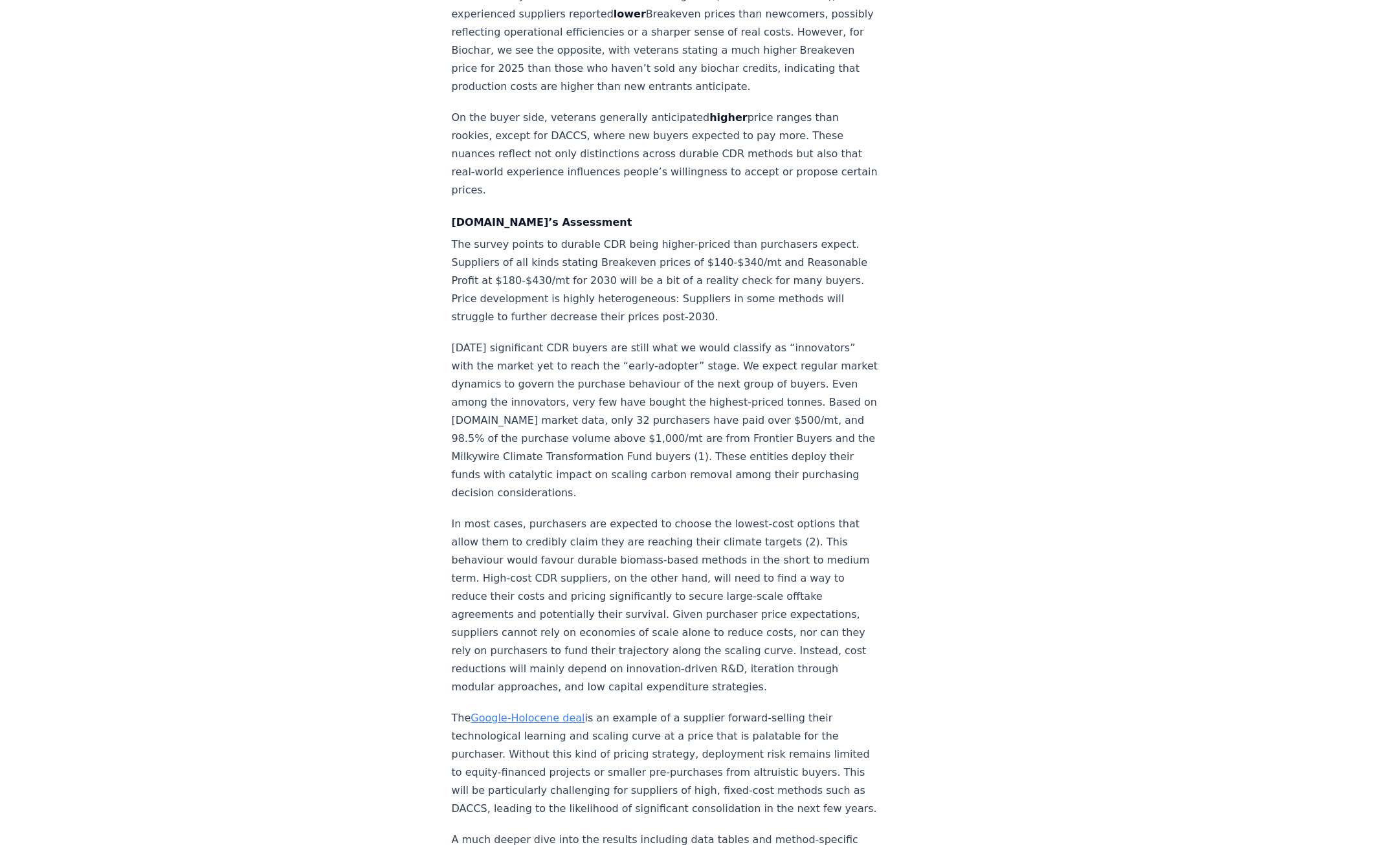
scroll to position [1679, 0]
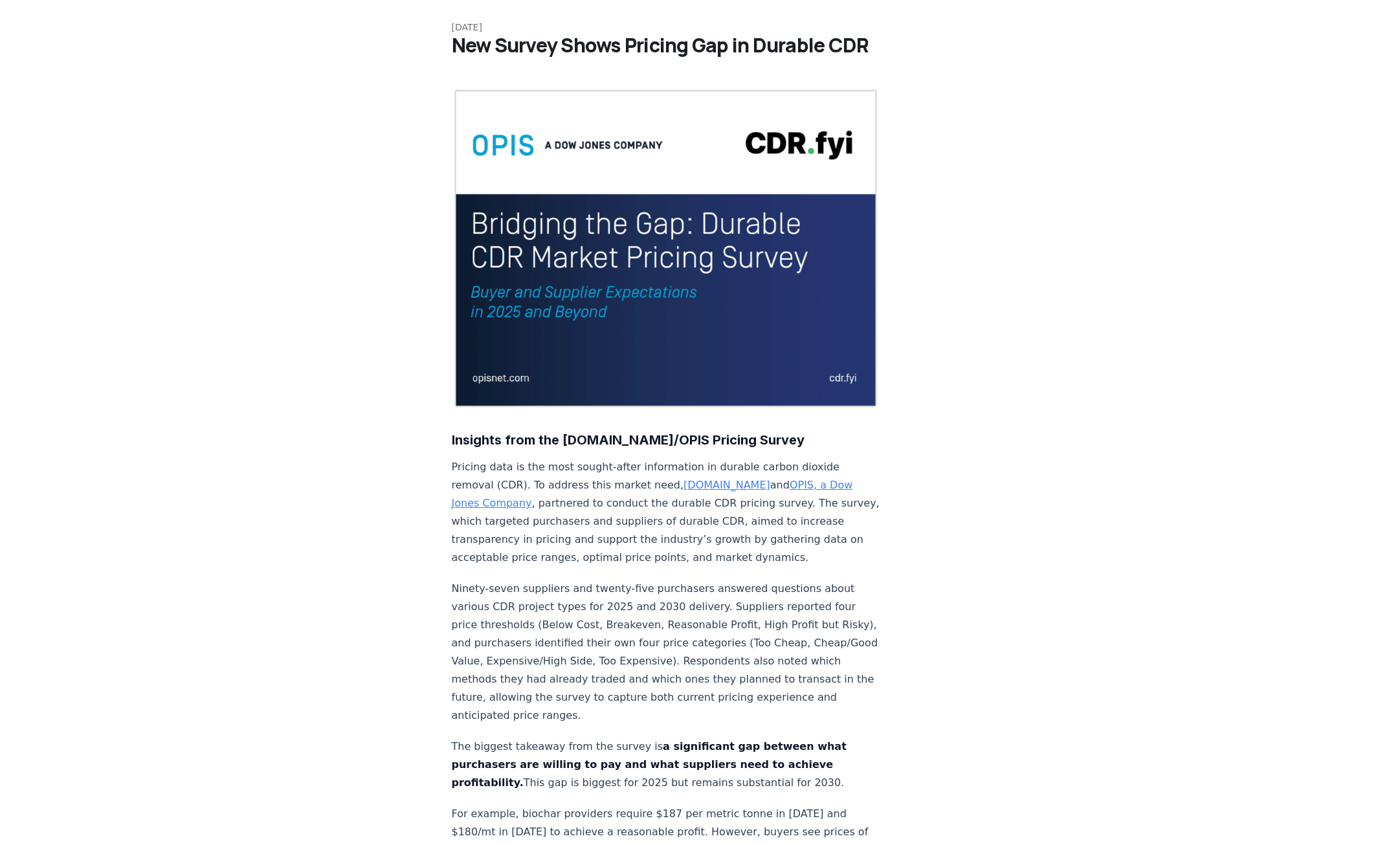
scroll to position [0, 0]
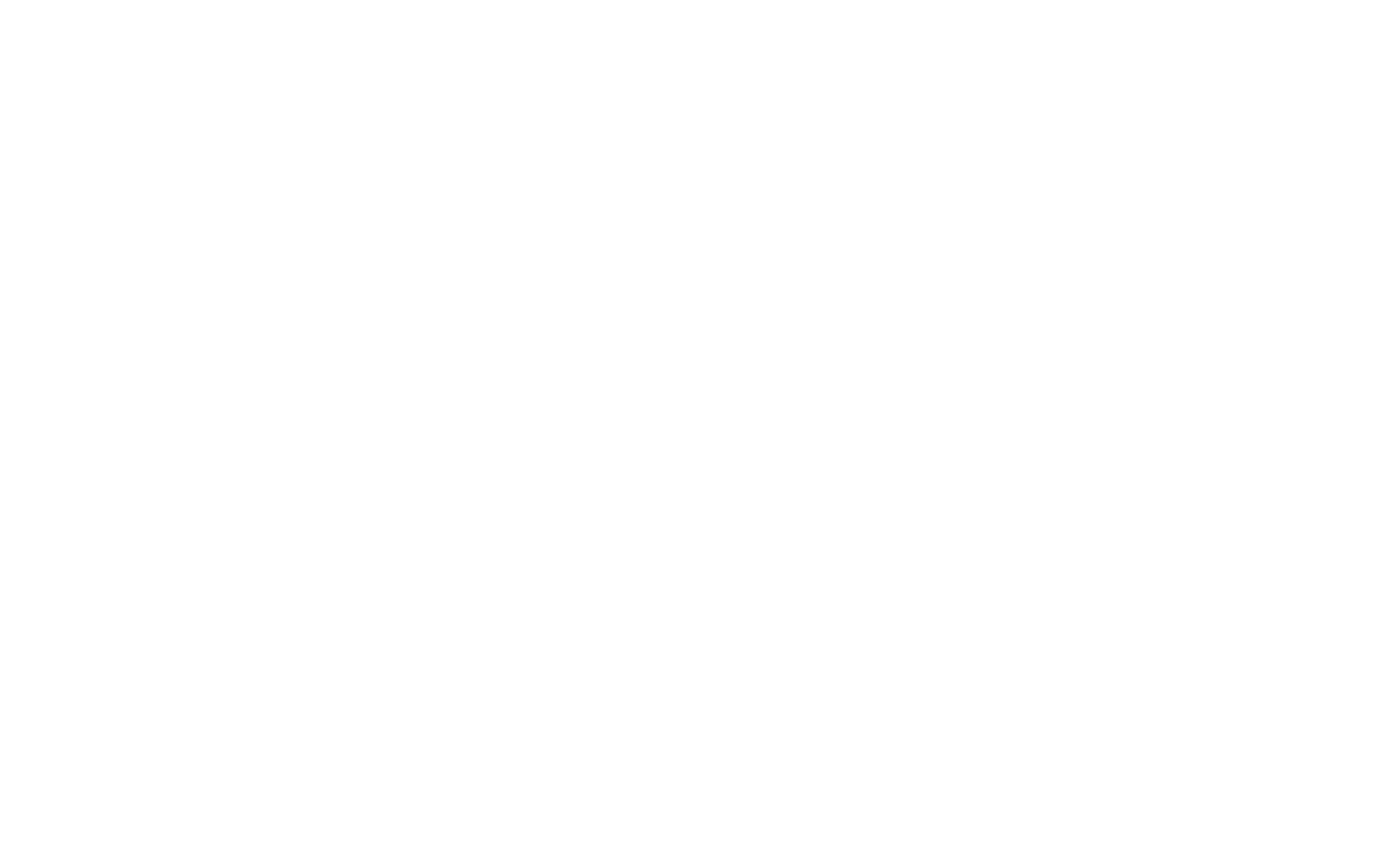
scroll to position [3969, 0]
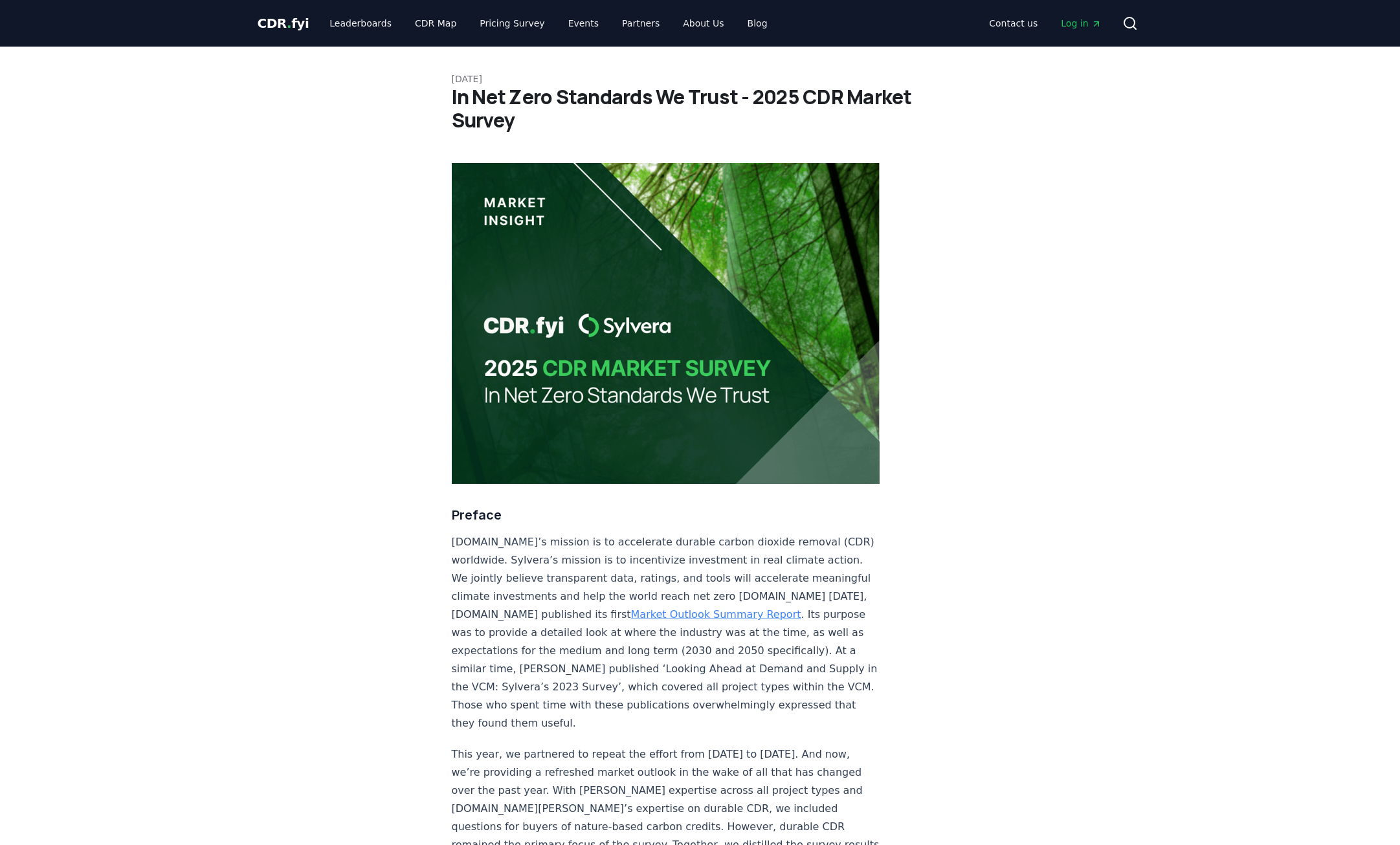
click at [685, 608] on link "Market Outlook Summary Report" at bounding box center [716, 614] width 170 height 12
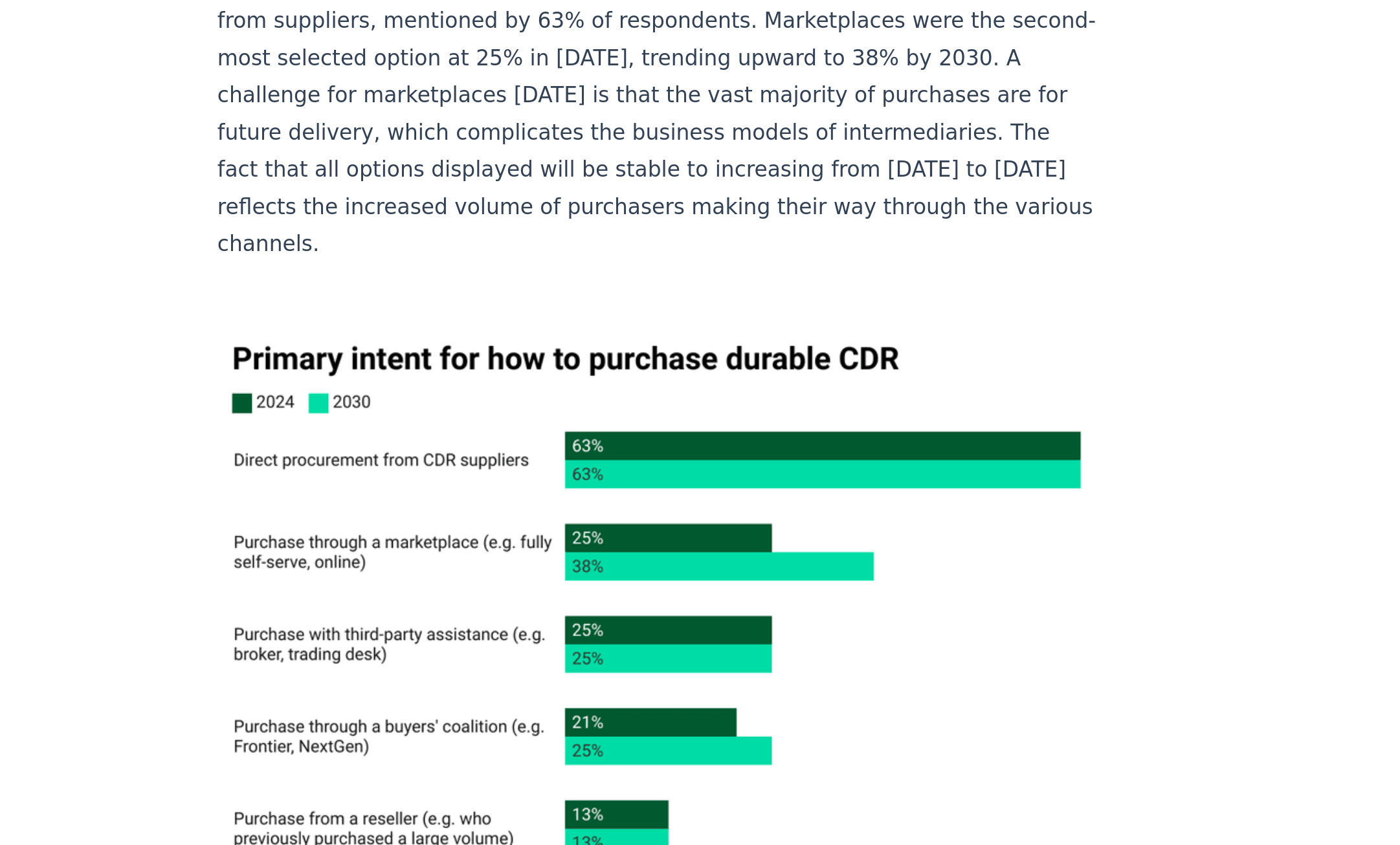
scroll to position [4507, 0]
